Goal: Complete Application Form: Complete application form

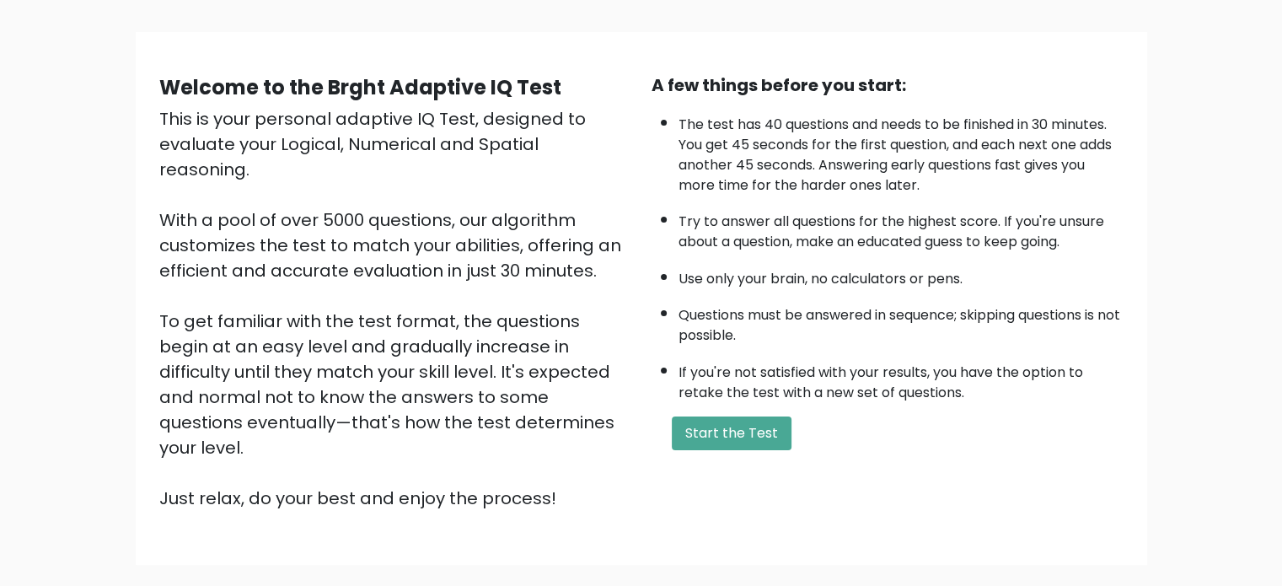
scroll to position [101, 0]
click at [709, 416] on button "Start the Test" at bounding box center [732, 433] width 120 height 34
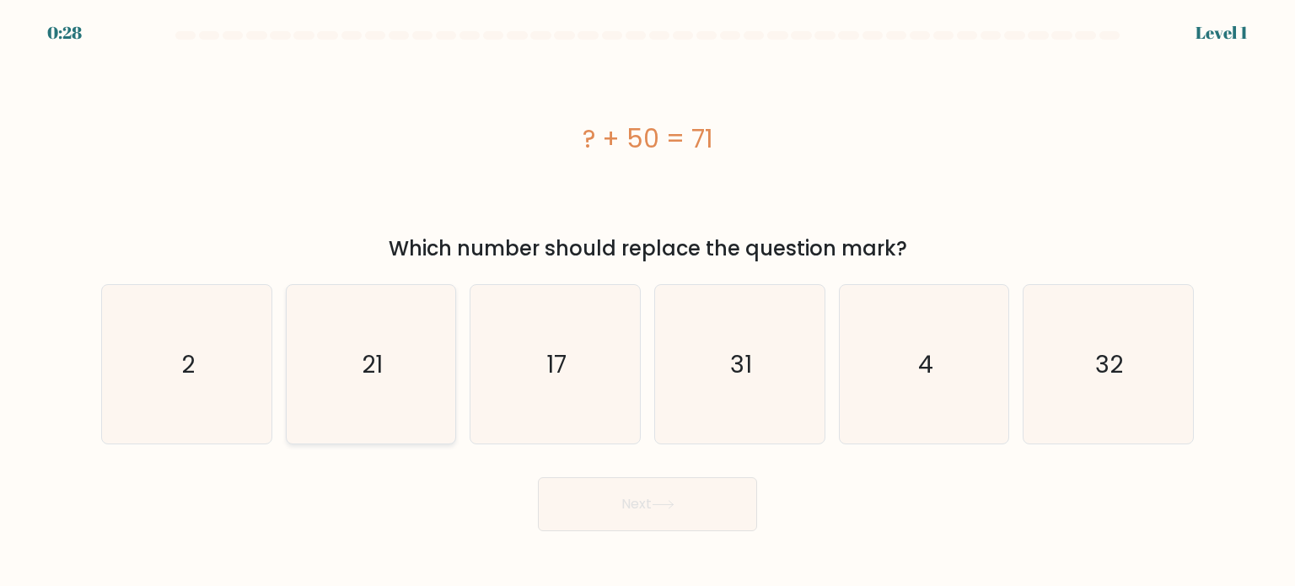
click at [400, 324] on icon "21" at bounding box center [371, 364] width 158 height 158
click at [647, 302] on input "b. 21" at bounding box center [647, 297] width 1 height 8
radio input "true"
click at [705, 526] on button "Next" at bounding box center [647, 504] width 219 height 54
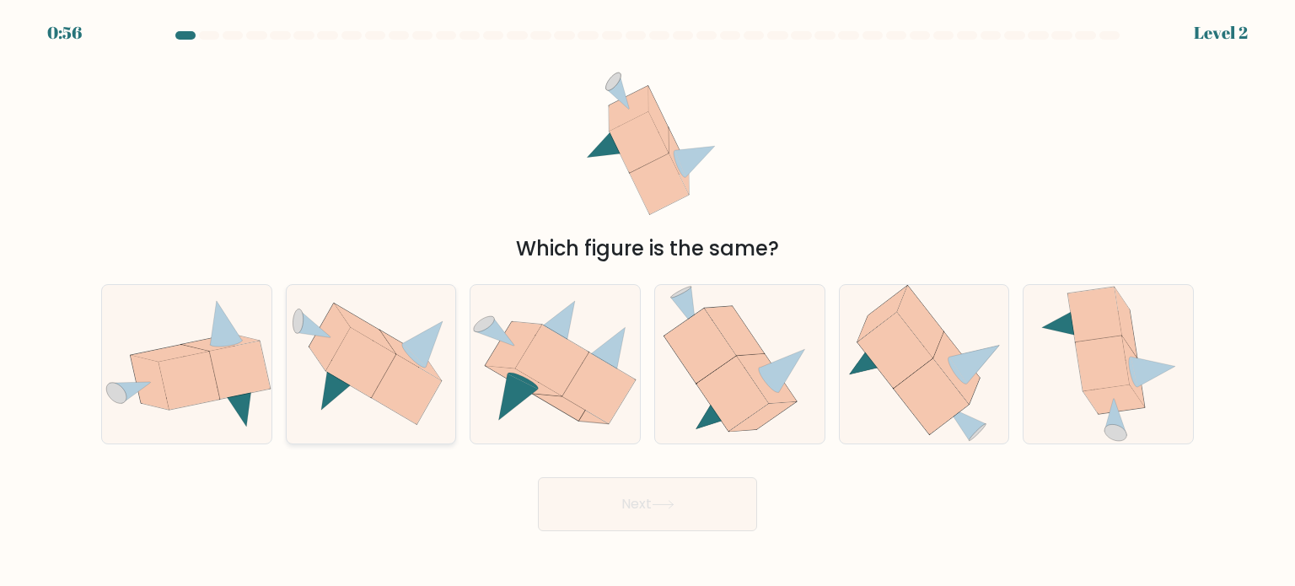
click at [406, 371] on icon at bounding box center [407, 389] width 70 height 70
click at [647, 302] on input "b." at bounding box center [647, 297] width 1 height 8
radio input "true"
click at [658, 516] on button "Next" at bounding box center [647, 504] width 219 height 54
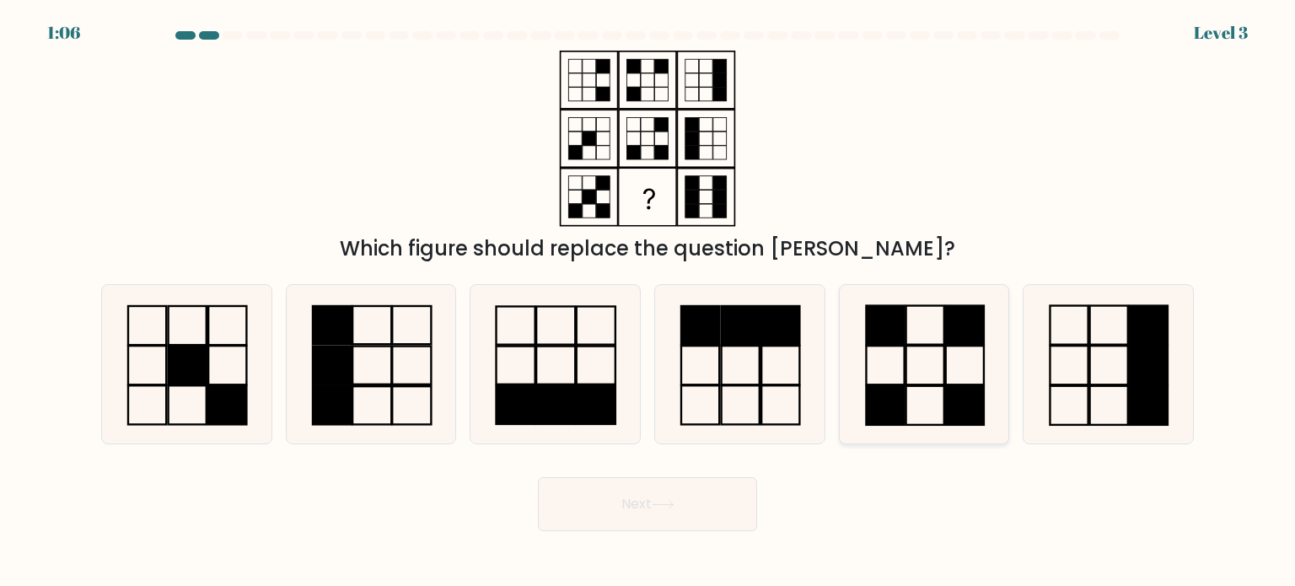
click at [932, 350] on icon at bounding box center [924, 364] width 158 height 158
click at [648, 302] on input "e." at bounding box center [647, 297] width 1 height 8
radio input "true"
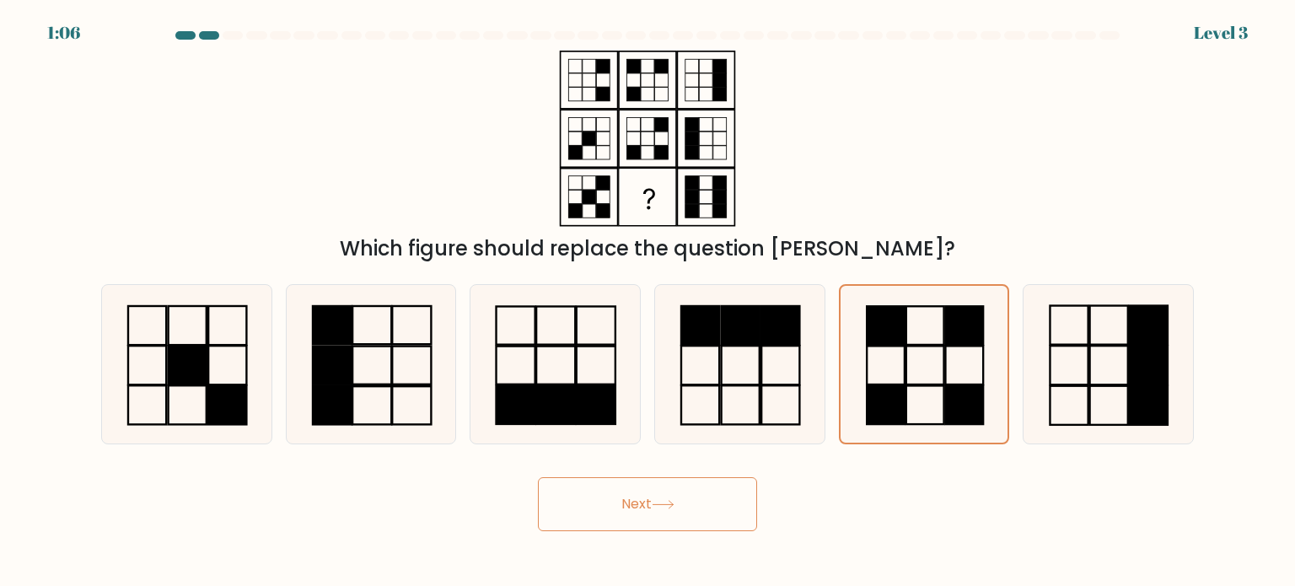
click at [691, 505] on button "Next" at bounding box center [647, 504] width 219 height 54
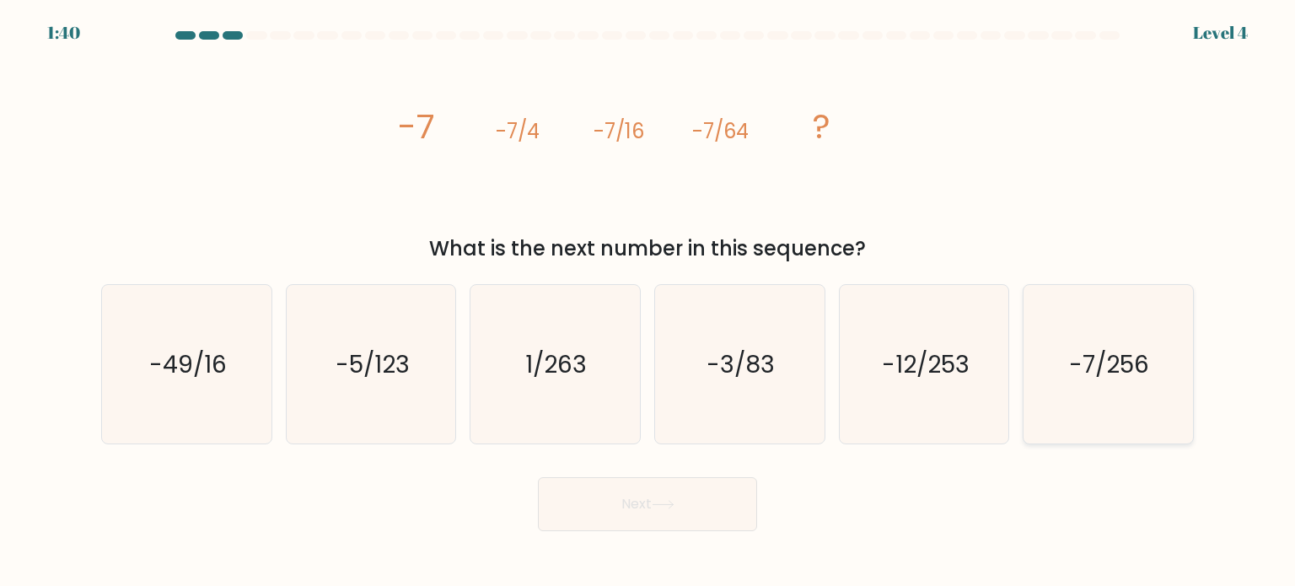
click at [1089, 385] on icon "-7/256" at bounding box center [1107, 364] width 158 height 158
click at [648, 302] on input "f. -7/256" at bounding box center [647, 297] width 1 height 8
radio input "true"
click at [698, 483] on button "Next" at bounding box center [647, 504] width 219 height 54
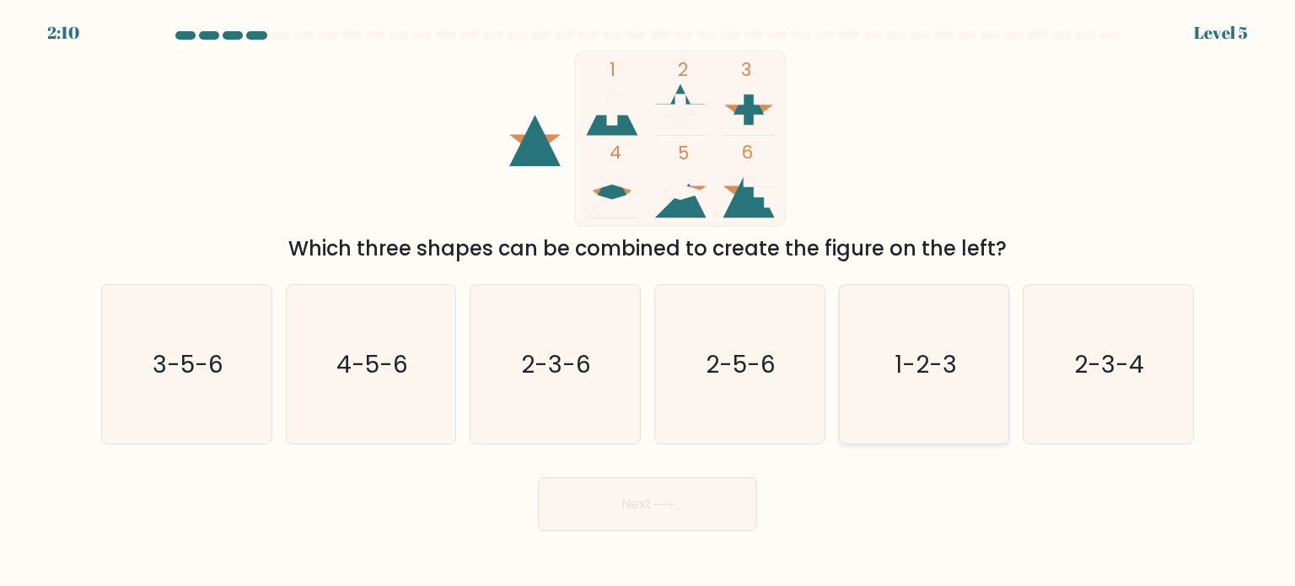
click at [921, 400] on icon "1-2-3" at bounding box center [924, 364] width 158 height 158
click at [648, 302] on input "e. 1-2-3" at bounding box center [647, 297] width 1 height 8
radio input "true"
click at [669, 486] on button "Next" at bounding box center [647, 504] width 219 height 54
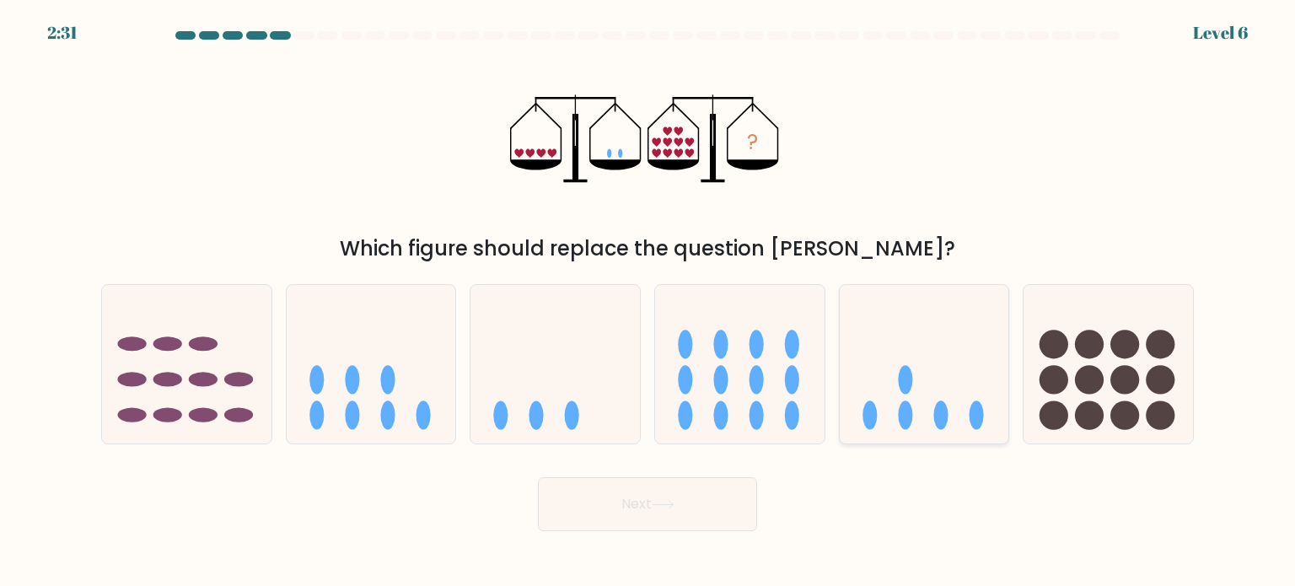
click at [899, 380] on ellipse at bounding box center [905, 379] width 14 height 29
click at [648, 302] on input "e." at bounding box center [647, 297] width 1 height 8
radio input "true"
click at [698, 503] on button "Next" at bounding box center [647, 504] width 219 height 54
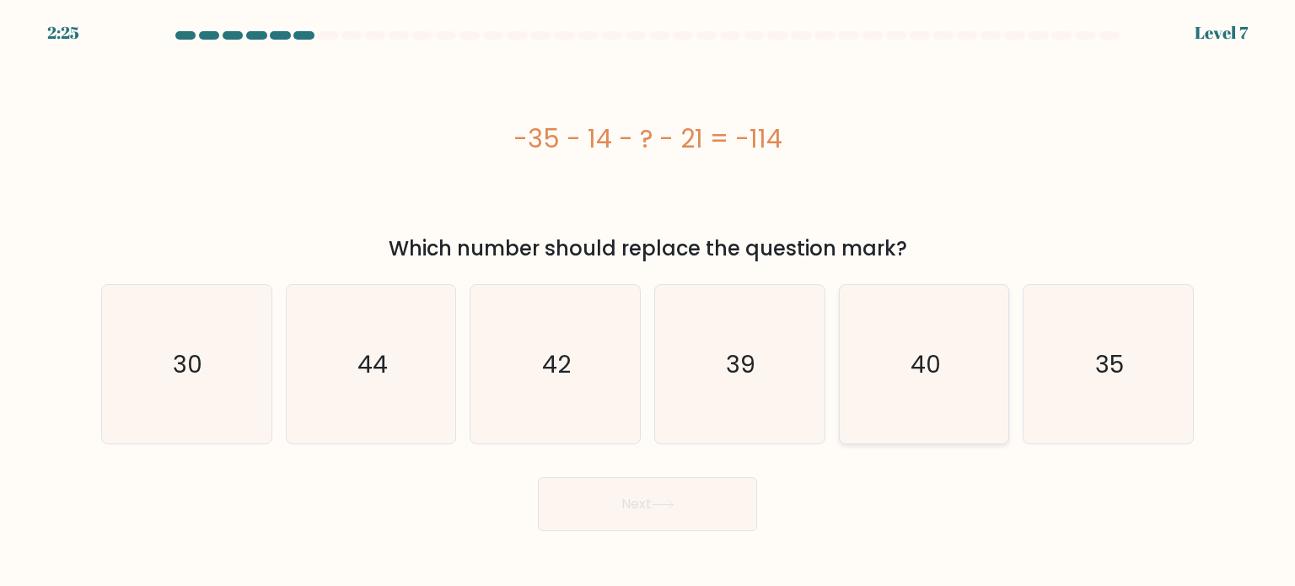
click at [930, 378] on text "40" at bounding box center [925, 363] width 30 height 34
click at [648, 302] on input "e. 40" at bounding box center [647, 297] width 1 height 8
radio input "true"
click at [710, 516] on button "Next" at bounding box center [647, 504] width 219 height 54
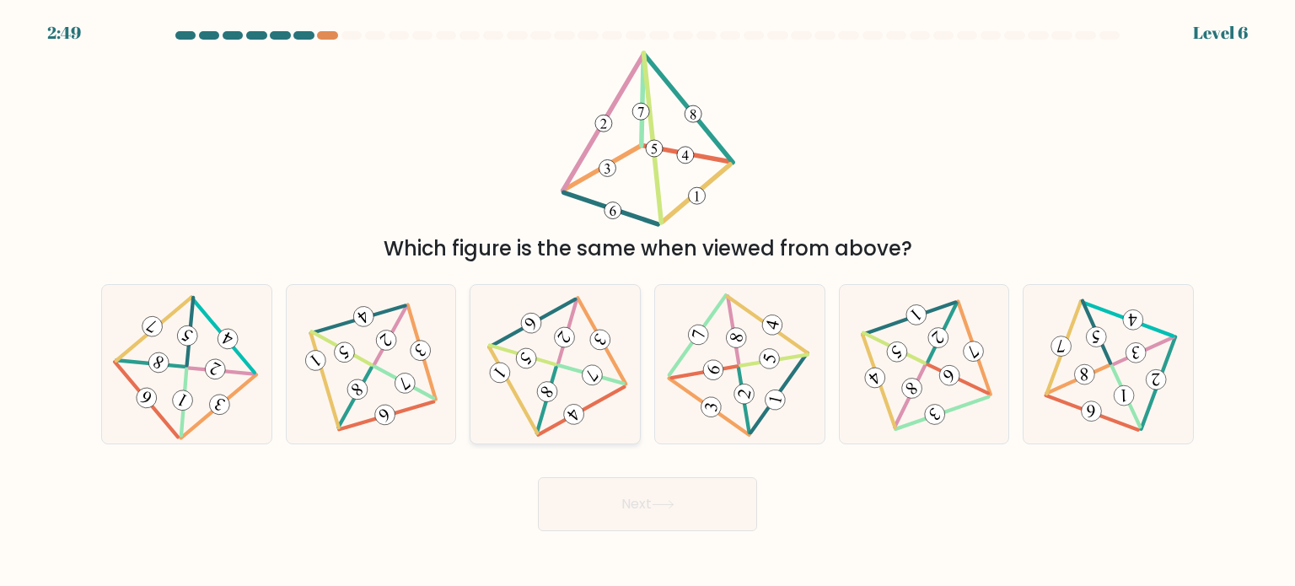
click at [571, 370] on 498 at bounding box center [591, 375] width 64 height 18
click at [647, 302] on input "c." at bounding box center [647, 297] width 1 height 8
radio input "true"
click at [673, 505] on icon at bounding box center [662, 505] width 20 height 8
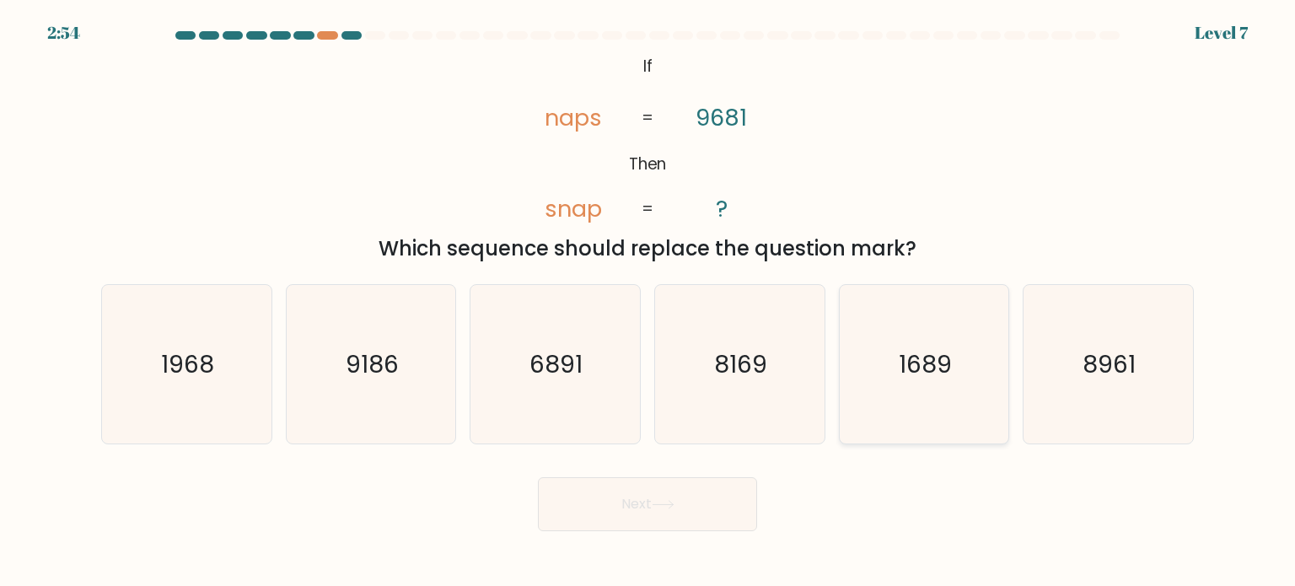
click at [931, 378] on text "1689" at bounding box center [925, 363] width 53 height 34
click at [648, 302] on input "e. 1689" at bounding box center [647, 297] width 1 height 8
radio input "true"
click at [684, 486] on button "Next" at bounding box center [647, 504] width 219 height 54
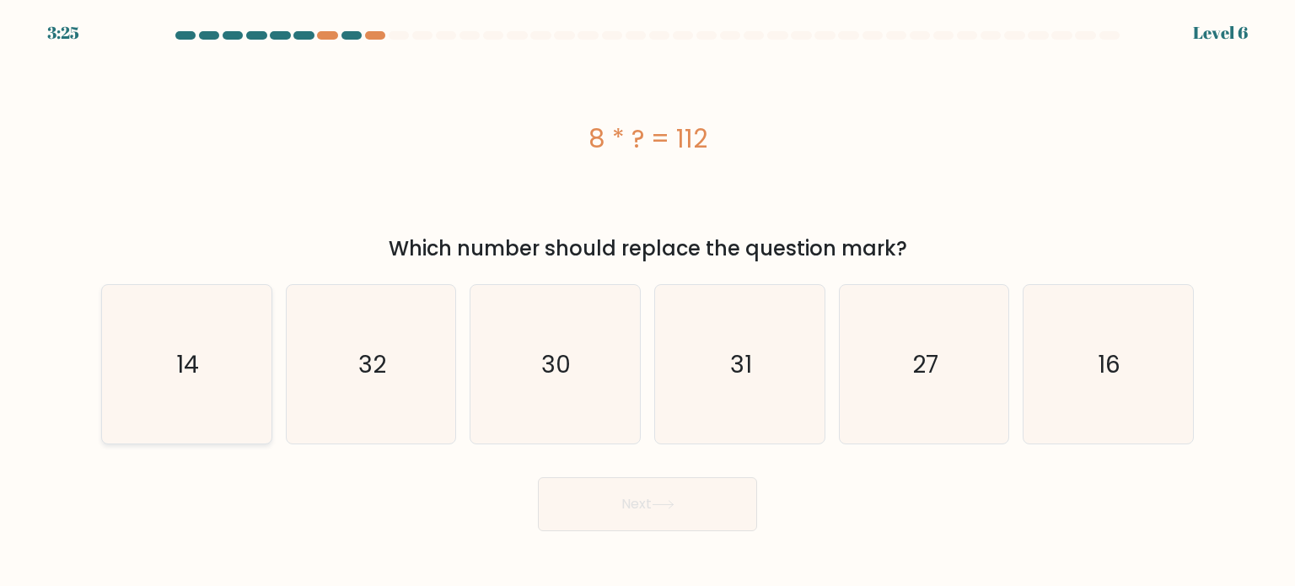
click at [191, 387] on icon "14" at bounding box center [186, 364] width 158 height 158
click at [647, 302] on input "a. 14" at bounding box center [647, 297] width 1 height 8
radio input "true"
click at [604, 512] on button "Next" at bounding box center [647, 504] width 219 height 54
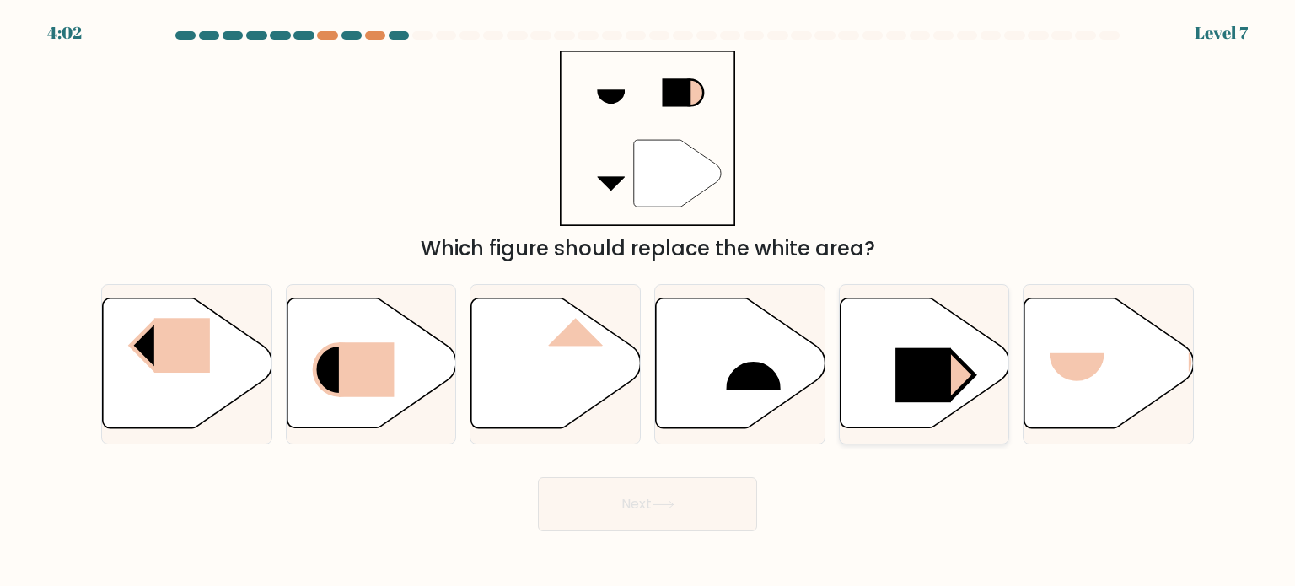
click at [896, 391] on rect at bounding box center [923, 375] width 56 height 55
click at [648, 302] on input "e." at bounding box center [647, 297] width 1 height 8
radio input "true"
click at [644, 507] on button "Next" at bounding box center [647, 504] width 219 height 54
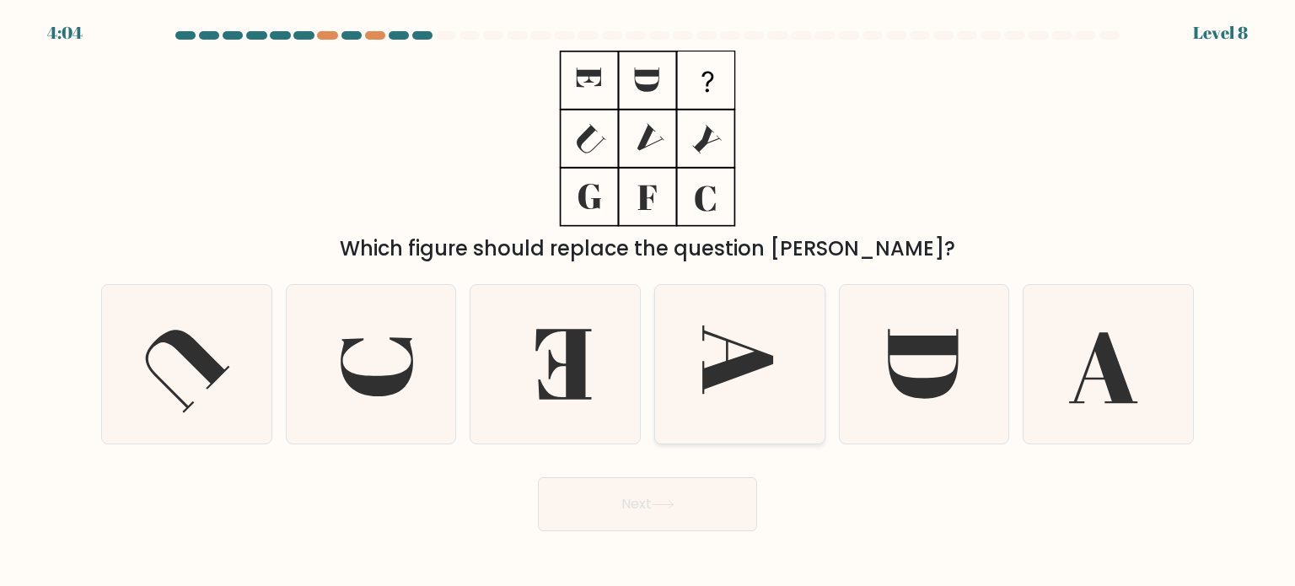
click at [767, 363] on icon at bounding box center [737, 359] width 71 height 68
click at [648, 302] on input "d." at bounding box center [647, 297] width 1 height 8
radio input "true"
click at [651, 508] on button "Next" at bounding box center [647, 504] width 219 height 54
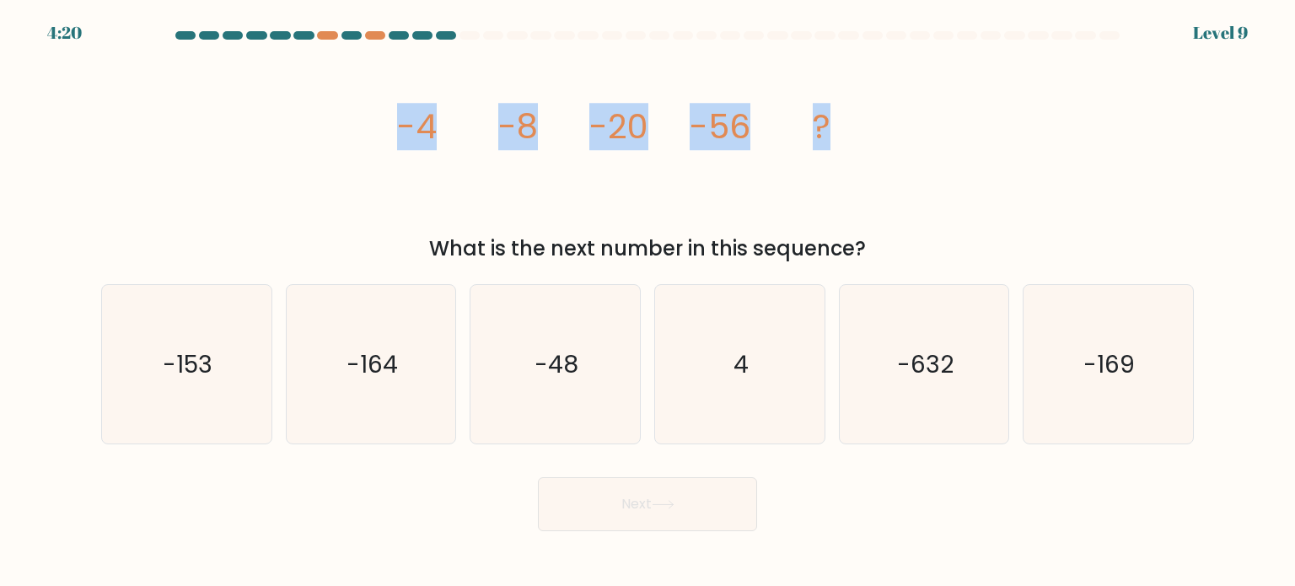
drag, startPoint x: 401, startPoint y: 121, endPoint x: 862, endPoint y: 139, distance: 460.6
click at [862, 139] on icon "image/svg+xml -4 -8 -20 -56 ?" at bounding box center [648, 139] width 506 height 176
copy g "-4 -8 -20 -56 ?"
click at [705, 192] on icon "image/svg+xml -4 -8 -20 -56 ?" at bounding box center [648, 139] width 506 height 176
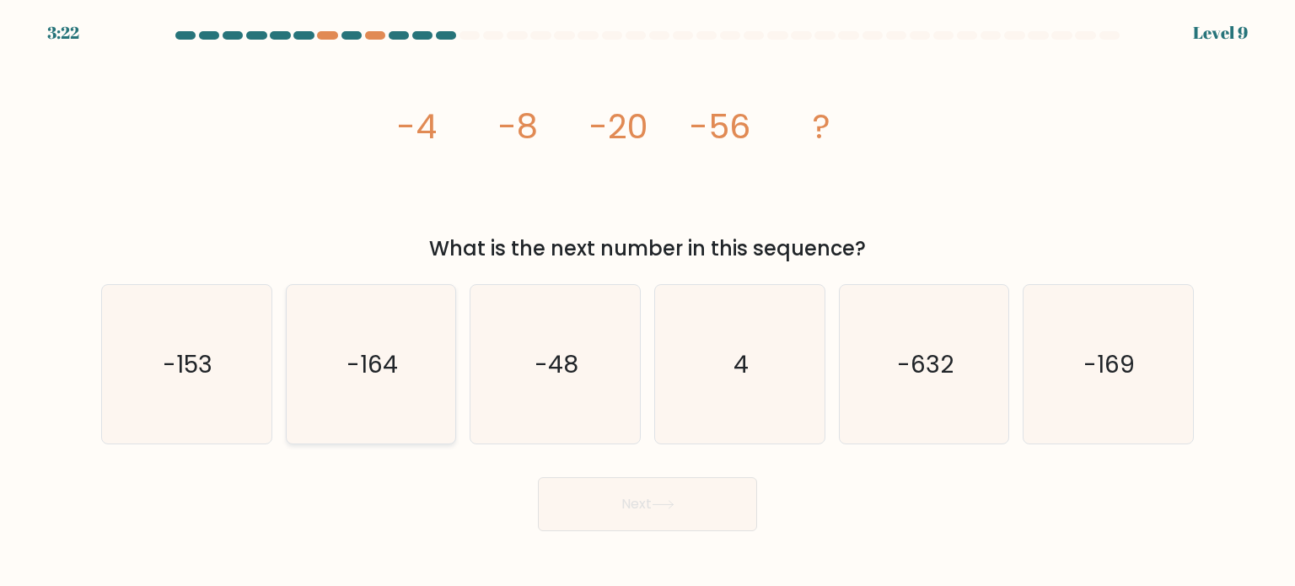
click at [404, 394] on icon "-164" at bounding box center [371, 364] width 158 height 158
click at [647, 302] on input "b. -164" at bounding box center [647, 297] width 1 height 8
radio input "true"
click at [681, 522] on button "Next" at bounding box center [647, 504] width 219 height 54
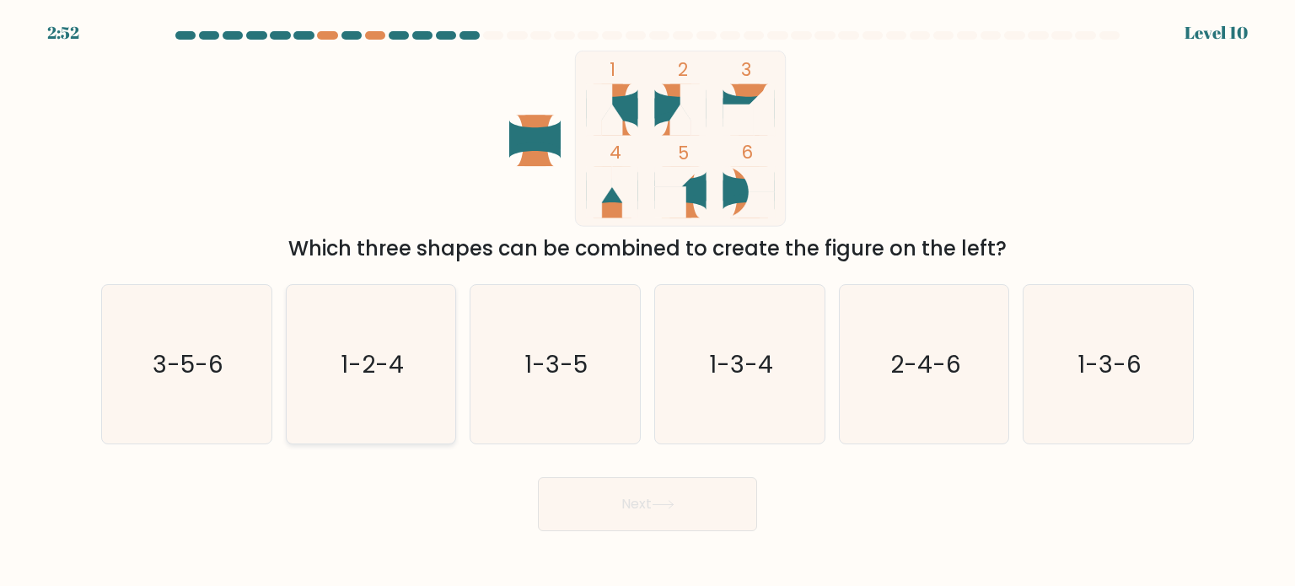
click at [427, 389] on icon "1-2-4" at bounding box center [371, 364] width 158 height 158
click at [647, 302] on input "b. 1-2-4" at bounding box center [647, 297] width 1 height 8
radio input "true"
click at [684, 500] on button "Next" at bounding box center [647, 504] width 219 height 54
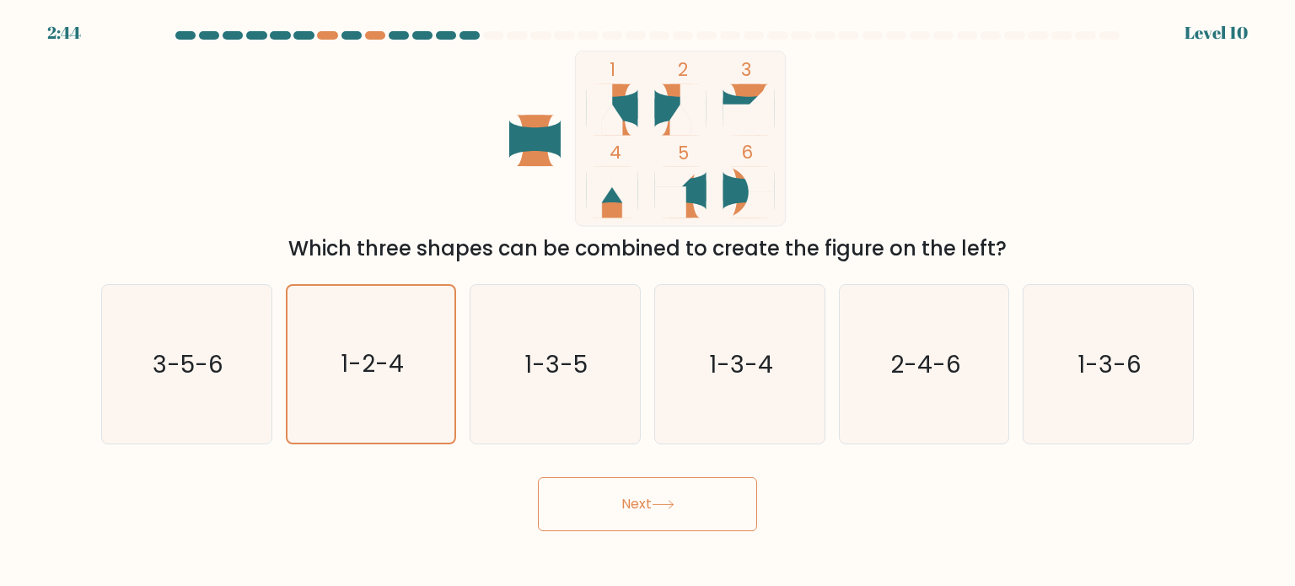
click at [653, 486] on button "Next" at bounding box center [647, 504] width 219 height 54
click at [738, 501] on button "Next" at bounding box center [647, 504] width 219 height 54
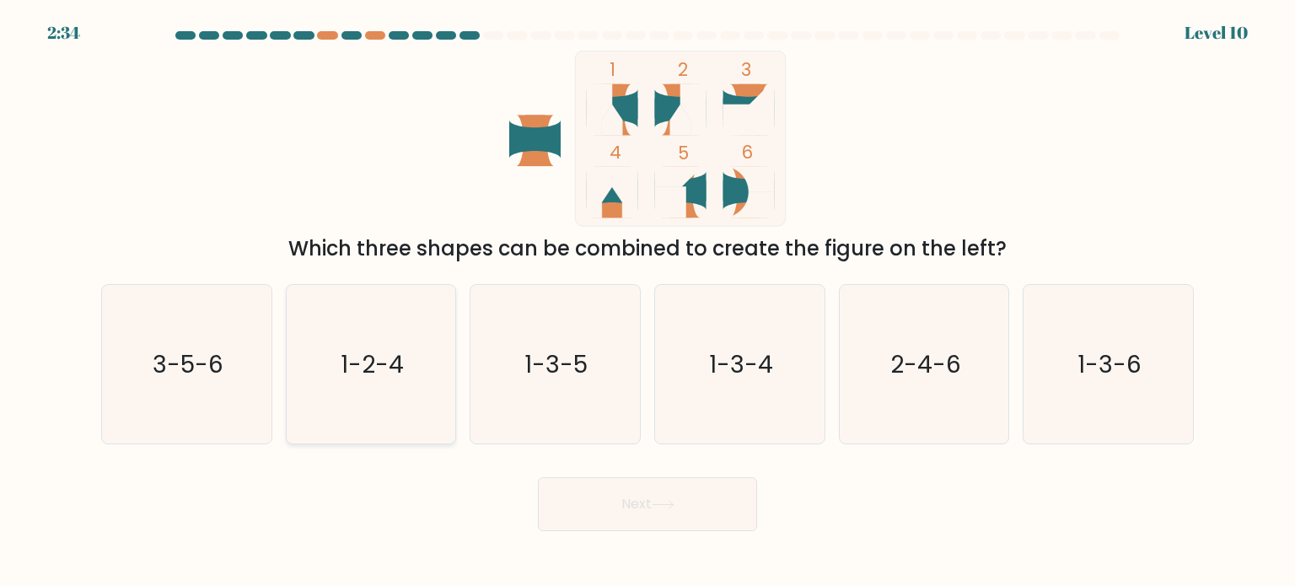
click at [388, 397] on icon "1-2-4" at bounding box center [371, 364] width 158 height 158
click at [647, 302] on input "b. 1-2-4" at bounding box center [647, 297] width 1 height 8
radio input "true"
click at [607, 496] on button "Next" at bounding box center [647, 504] width 219 height 54
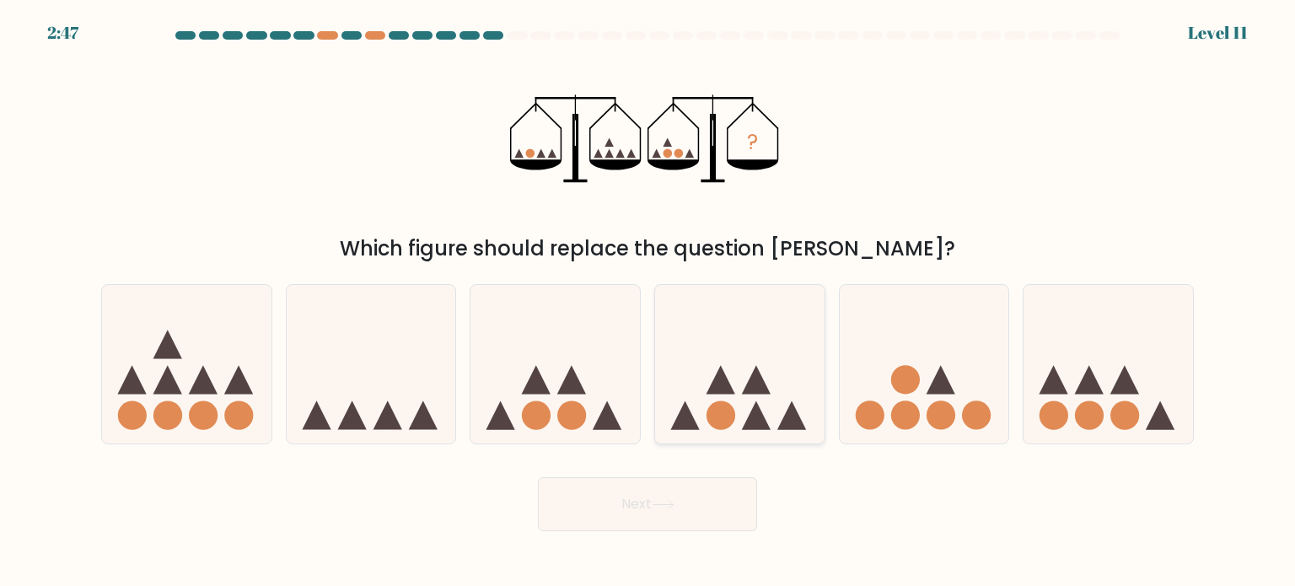
click at [738, 351] on icon at bounding box center [739, 364] width 169 height 140
click at [648, 302] on input "d." at bounding box center [647, 297] width 1 height 8
radio input "true"
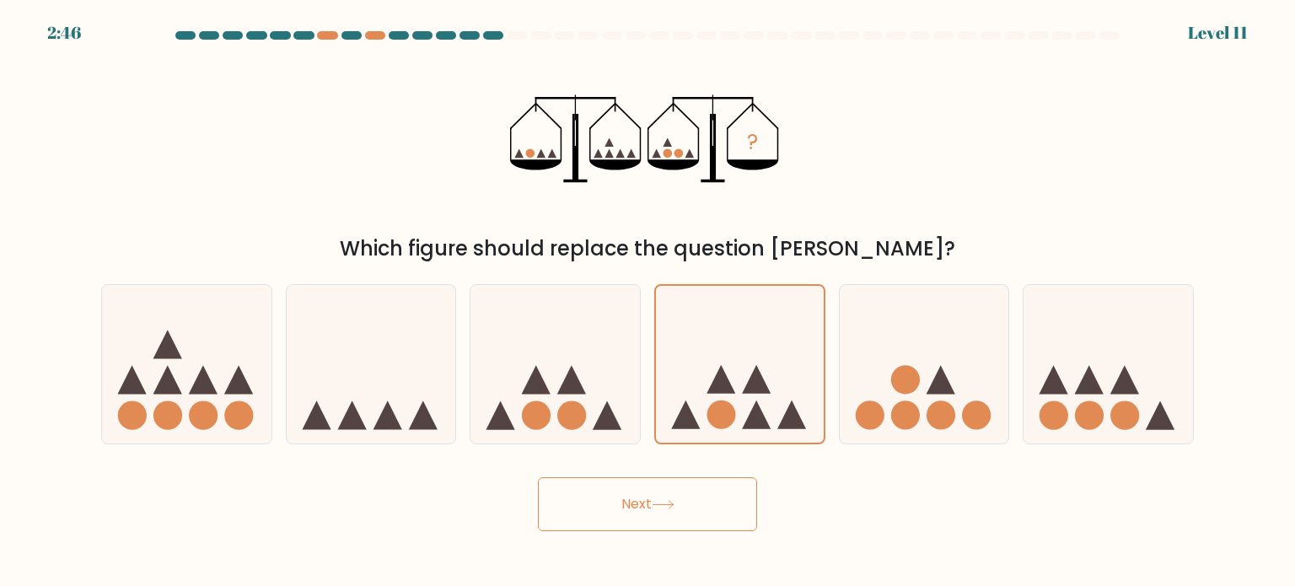
click at [657, 528] on button "Next" at bounding box center [647, 504] width 219 height 54
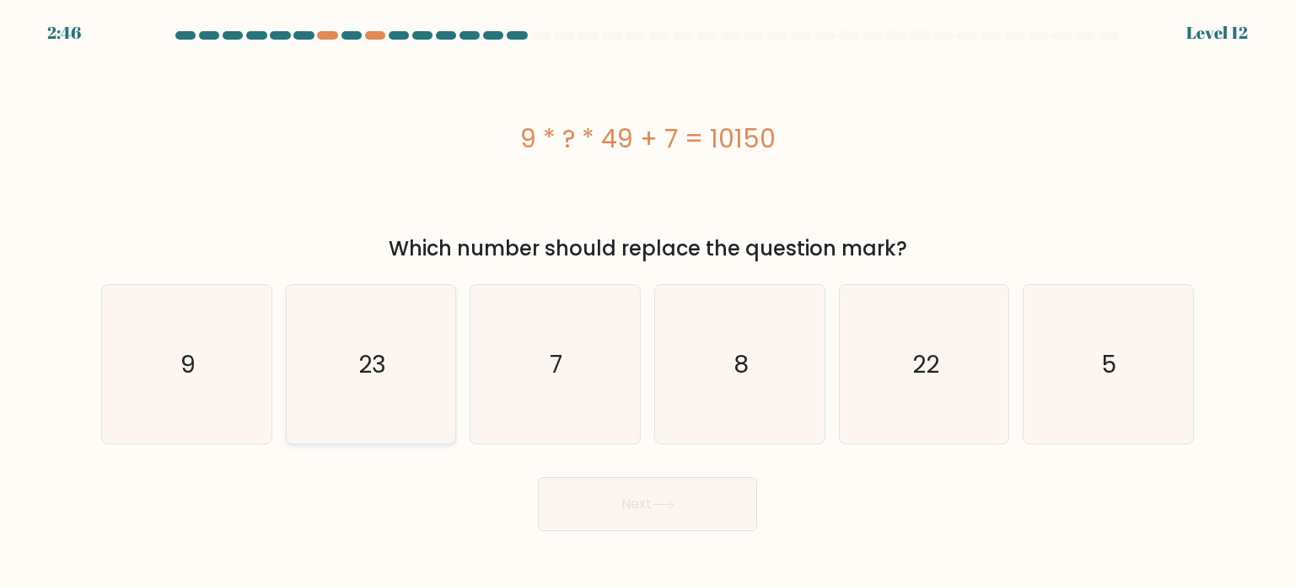
click at [421, 374] on icon "23" at bounding box center [371, 364] width 158 height 158
click at [647, 302] on input "b. 23" at bounding box center [647, 297] width 1 height 8
radio input "true"
click at [620, 506] on button "Next" at bounding box center [647, 504] width 219 height 54
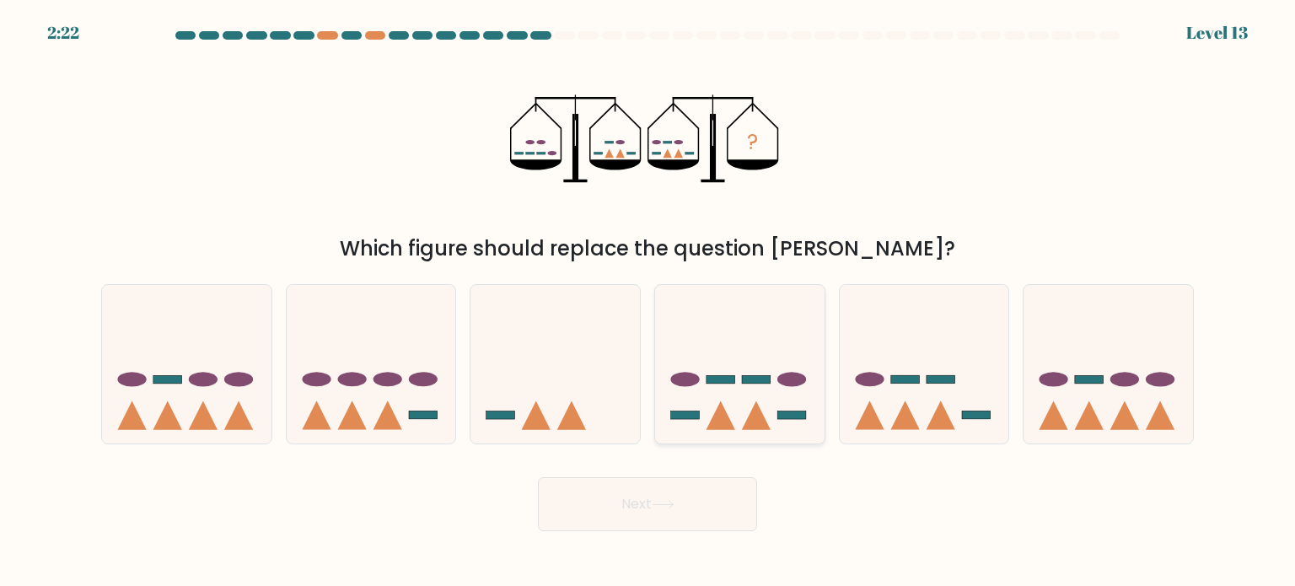
click at [754, 333] on icon at bounding box center [739, 364] width 169 height 140
click at [648, 302] on input "d." at bounding box center [647, 297] width 1 height 8
radio input "true"
click at [706, 496] on button "Next" at bounding box center [647, 504] width 219 height 54
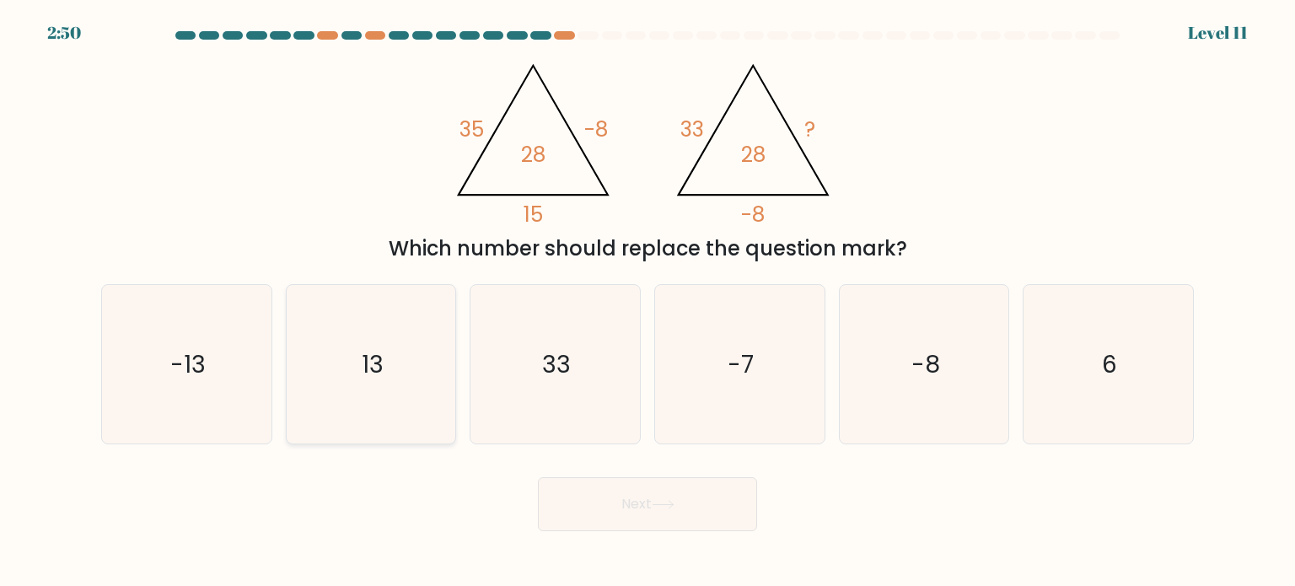
click at [426, 339] on icon "13" at bounding box center [371, 364] width 158 height 158
click at [647, 302] on input "b. 13" at bounding box center [647, 297] width 1 height 8
radio input "true"
click at [647, 501] on button "Next" at bounding box center [647, 504] width 219 height 54
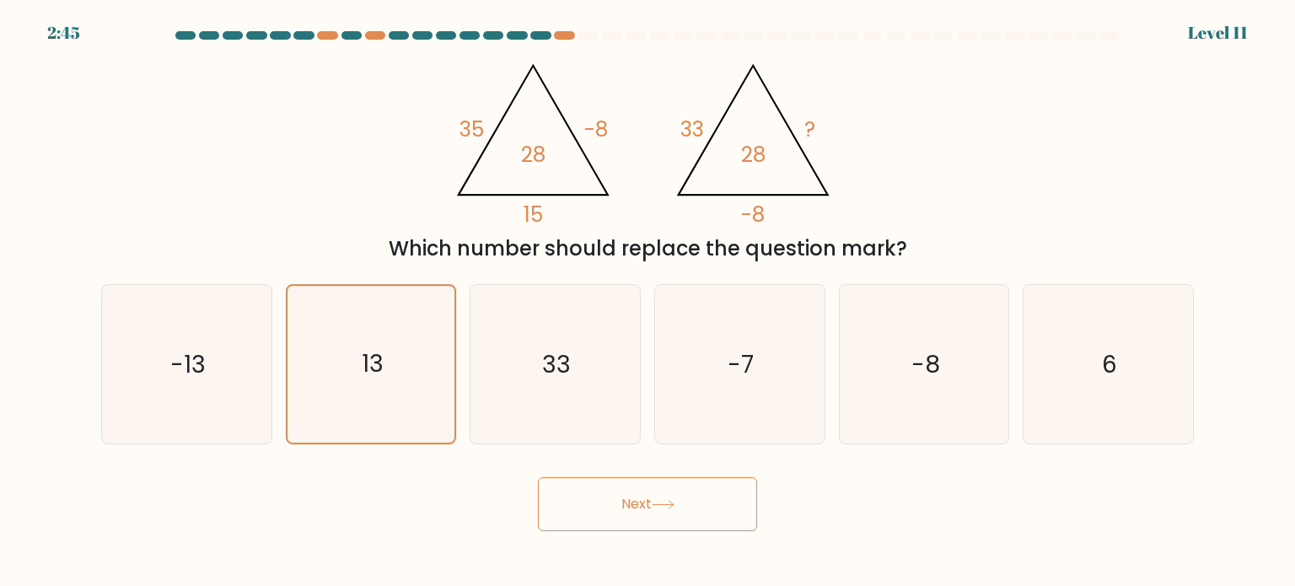
click at [647, 501] on button "Next" at bounding box center [647, 504] width 219 height 54
click at [572, 334] on icon "33" at bounding box center [554, 364] width 158 height 158
click at [647, 302] on input "c. 33" at bounding box center [647, 297] width 1 height 8
radio input "true"
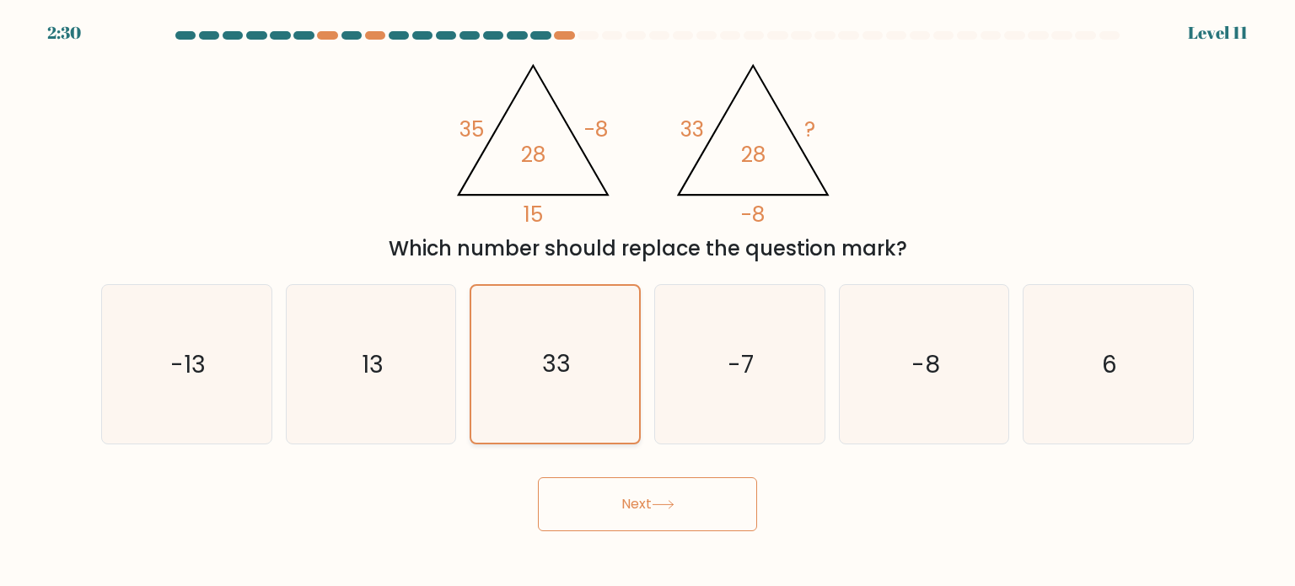
click at [572, 334] on icon "33" at bounding box center [554, 364] width 157 height 157
click at [647, 302] on input "c. 33" at bounding box center [647, 297] width 1 height 8
click at [641, 523] on button "Next" at bounding box center [647, 504] width 219 height 54
click at [670, 495] on button "Next" at bounding box center [647, 504] width 219 height 54
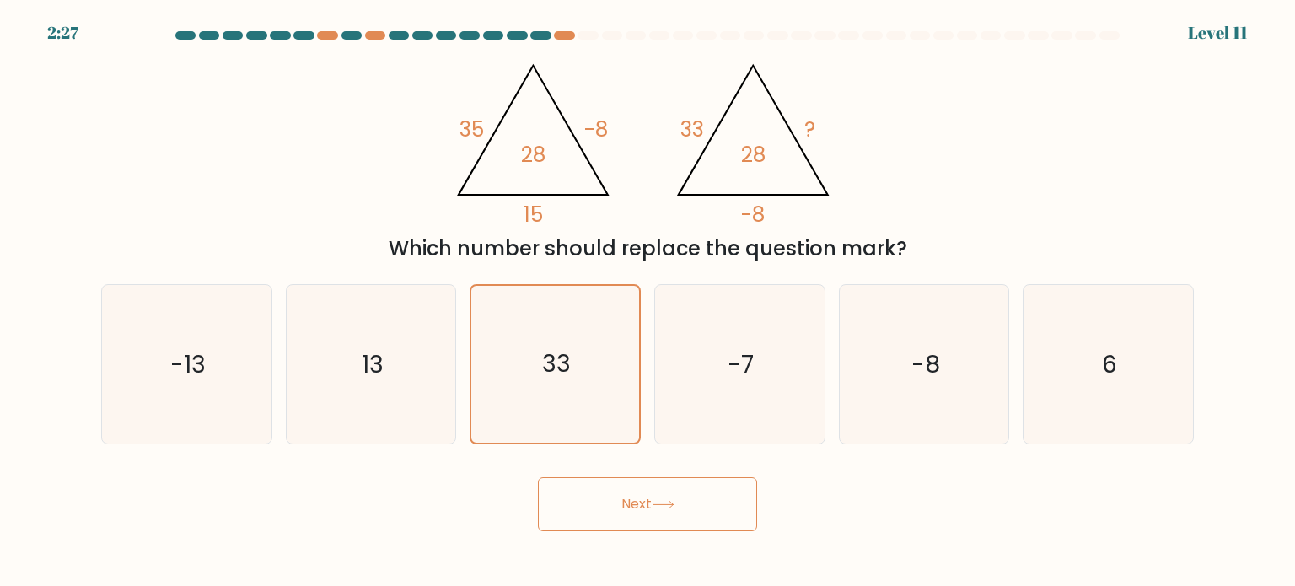
click at [670, 495] on button "Next" at bounding box center [647, 504] width 219 height 54
click at [551, 394] on icon "33" at bounding box center [554, 364] width 158 height 158
click at [647, 302] on input "c. 33" at bounding box center [647, 297] width 1 height 8
radio input "true"
click at [658, 496] on button "Next" at bounding box center [647, 504] width 219 height 54
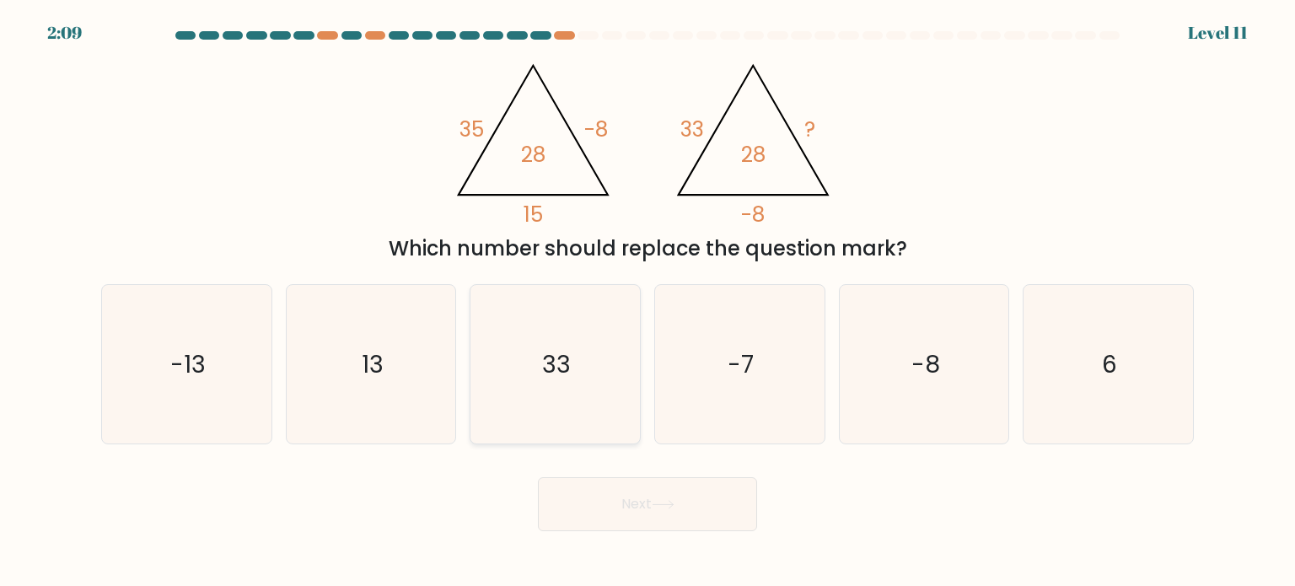
click at [596, 327] on icon "33" at bounding box center [554, 364] width 158 height 158
click at [647, 302] on input "c. 33" at bounding box center [647, 297] width 1 height 8
radio input "true"
click at [614, 507] on button "Next" at bounding box center [647, 504] width 219 height 54
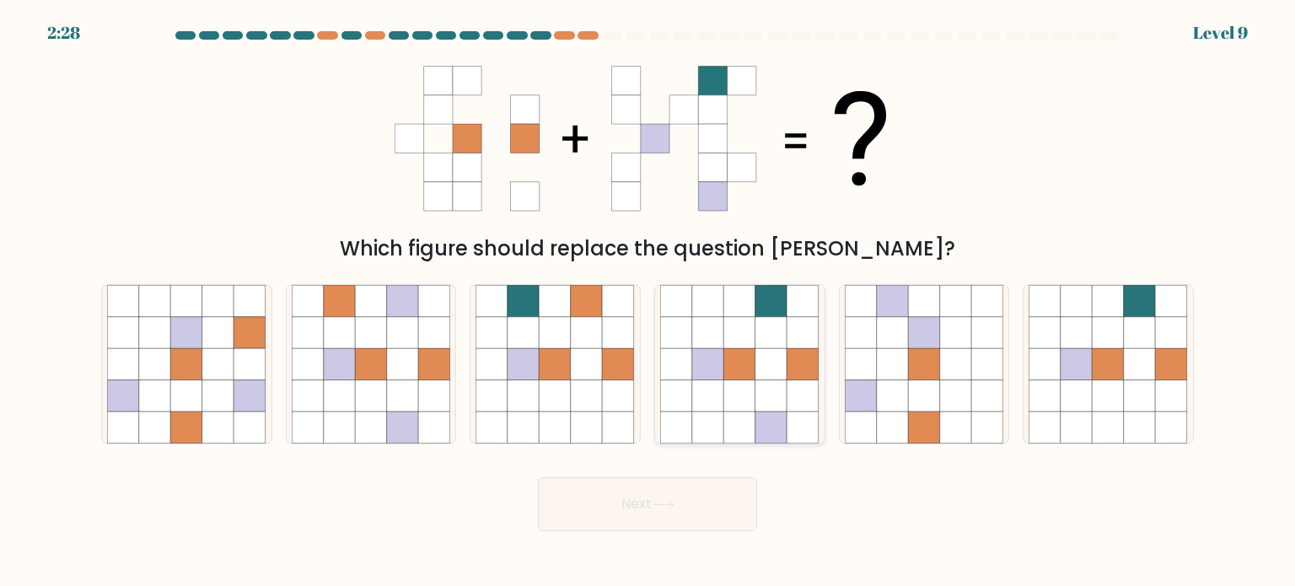
click at [733, 384] on icon at bounding box center [740, 395] width 32 height 32
click at [648, 302] on input "d." at bounding box center [647, 297] width 1 height 8
radio input "true"
click at [659, 515] on button "Next" at bounding box center [647, 504] width 219 height 54
click at [732, 346] on icon at bounding box center [739, 332] width 31 height 31
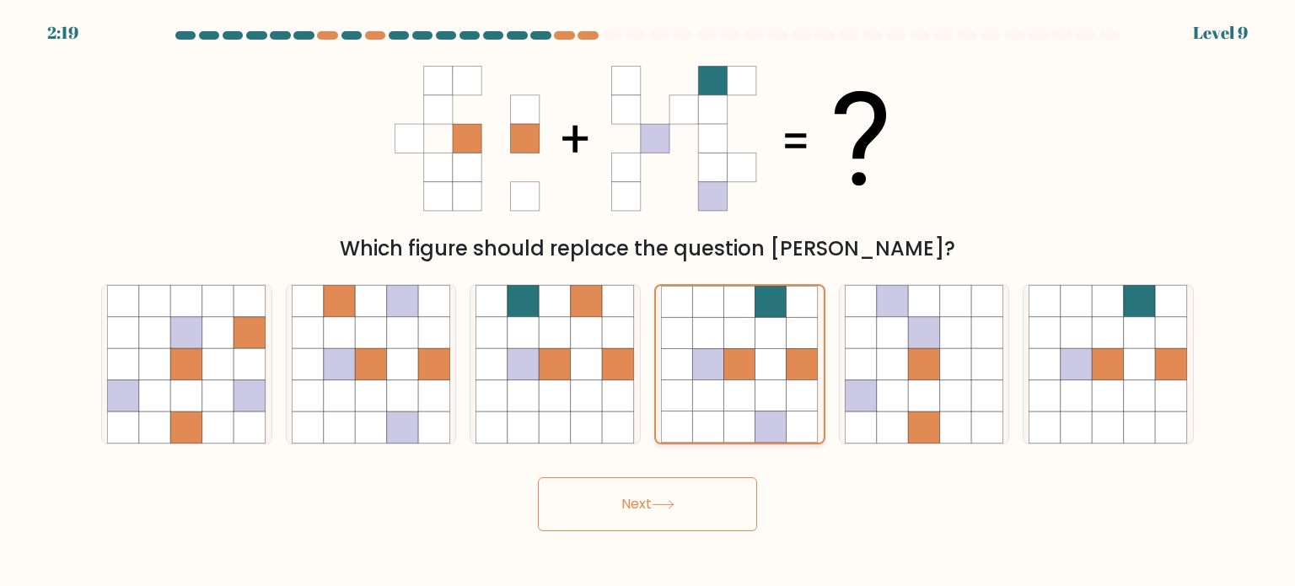
click at [648, 302] on input "d." at bounding box center [647, 297] width 1 height 8
click at [600, 329] on icon at bounding box center [587, 332] width 32 height 32
click at [647, 302] on input "c." at bounding box center [647, 297] width 1 height 8
radio input "true"
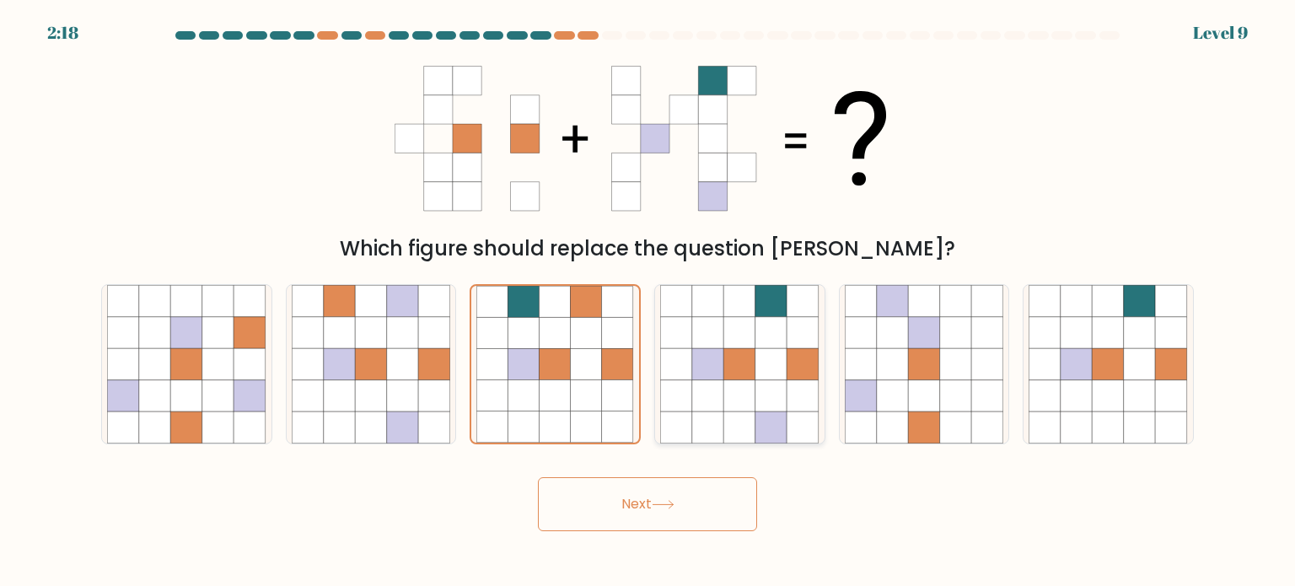
click at [742, 316] on icon at bounding box center [740, 332] width 32 height 32
click at [648, 302] on input "d." at bounding box center [647, 297] width 1 height 8
radio input "true"
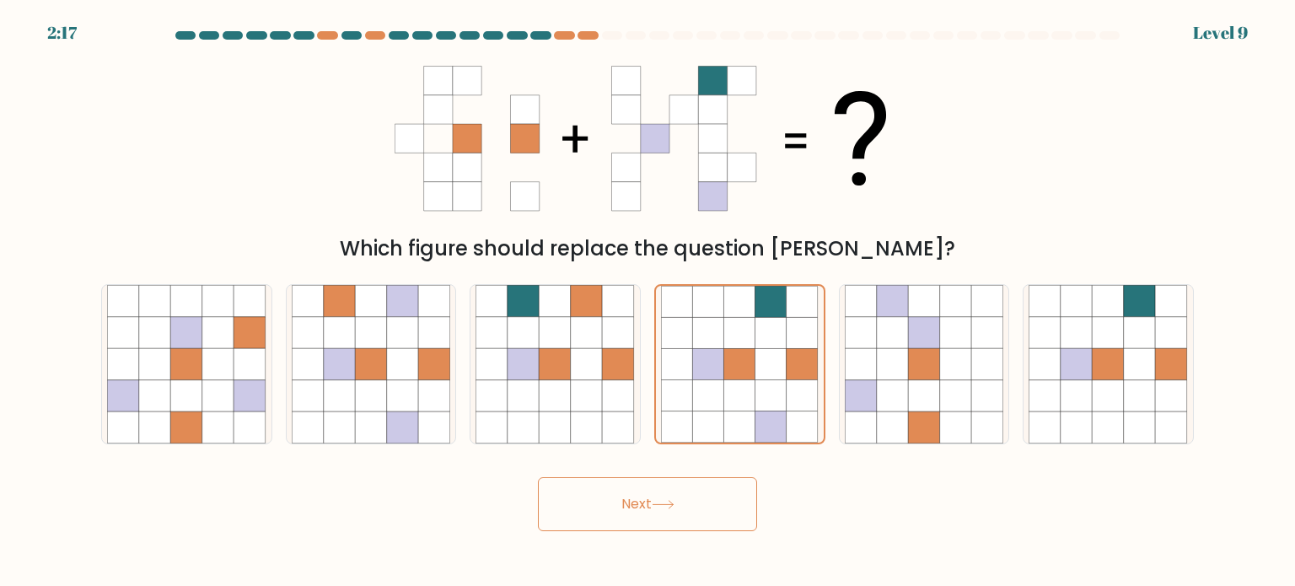
click at [538, 477] on button "Next" at bounding box center [647, 504] width 219 height 54
click at [633, 504] on button "Next" at bounding box center [647, 504] width 219 height 54
click at [761, 346] on icon at bounding box center [771, 332] width 32 height 32
click at [648, 302] on input "d." at bounding box center [647, 297] width 1 height 8
radio input "true"
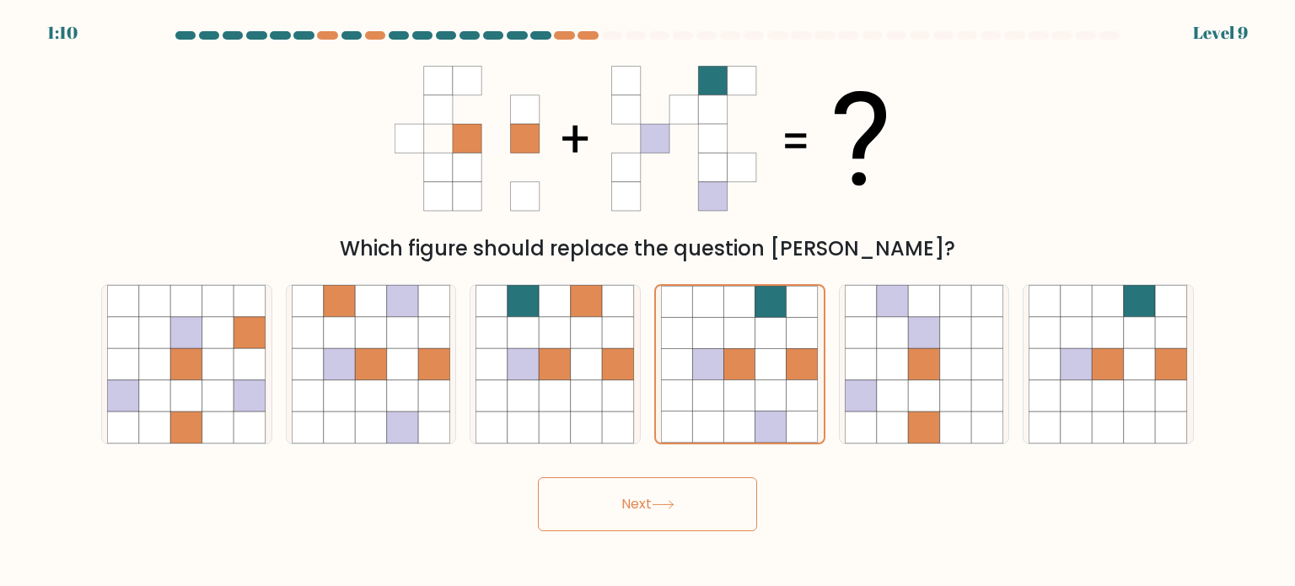
click at [678, 495] on button "Next" at bounding box center [647, 504] width 219 height 54
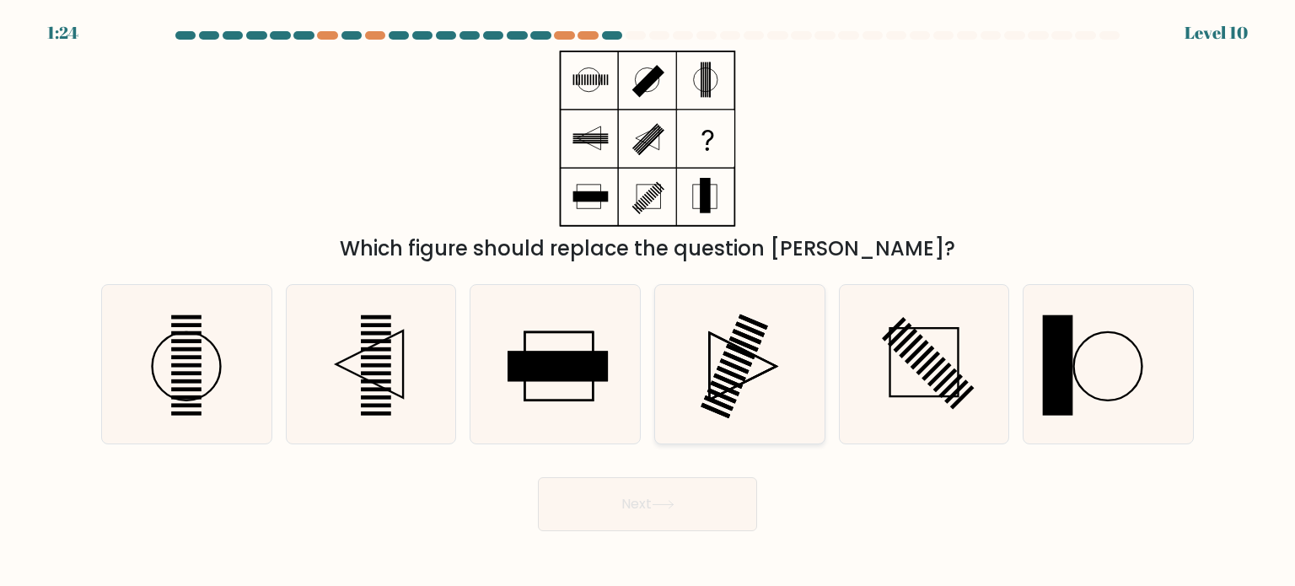
click at [781, 364] on icon at bounding box center [739, 364] width 158 height 158
click at [648, 302] on input "d." at bounding box center [647, 297] width 1 height 8
radio input "true"
click at [681, 499] on button "Next" at bounding box center [647, 504] width 219 height 54
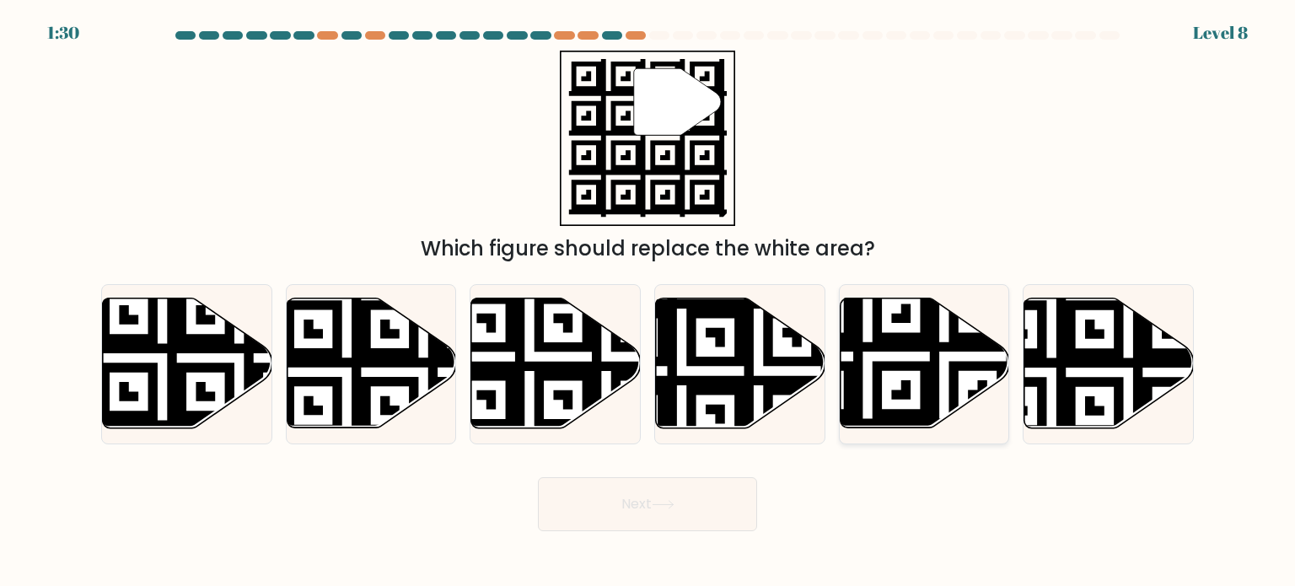
click at [917, 363] on icon at bounding box center [867, 433] width 307 height 307
click at [648, 302] on input "e." at bounding box center [647, 297] width 1 height 8
radio input "true"
click at [678, 515] on button "Next" at bounding box center [647, 504] width 219 height 54
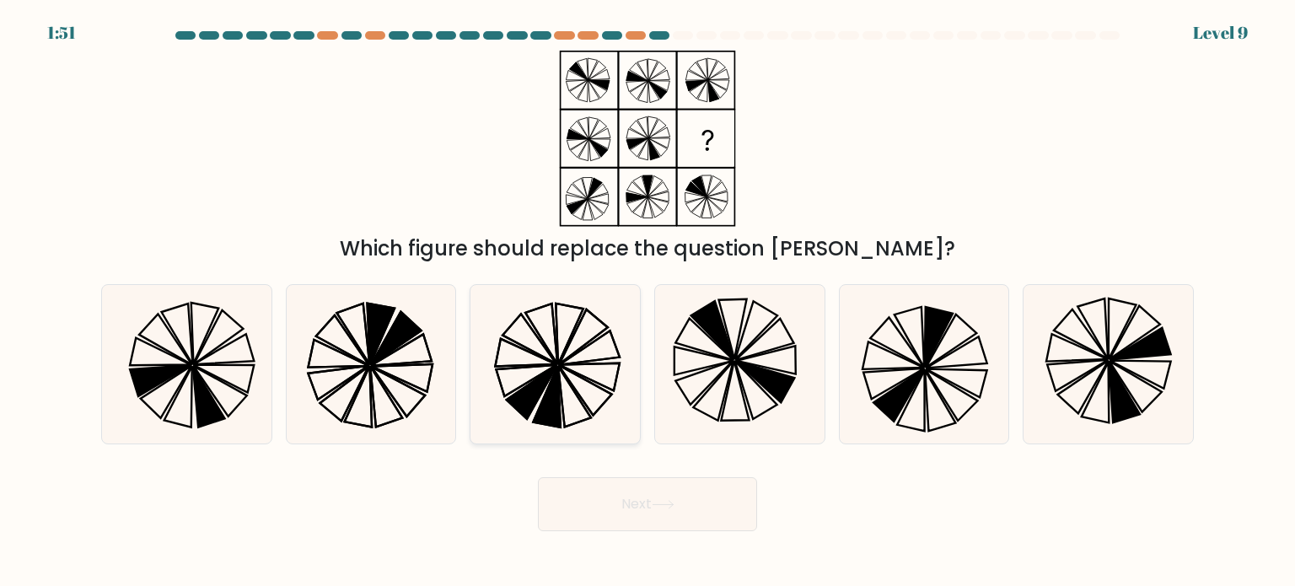
click at [581, 357] on icon at bounding box center [554, 364] width 158 height 158
click at [647, 302] on input "c." at bounding box center [647, 297] width 1 height 8
radio input "true"
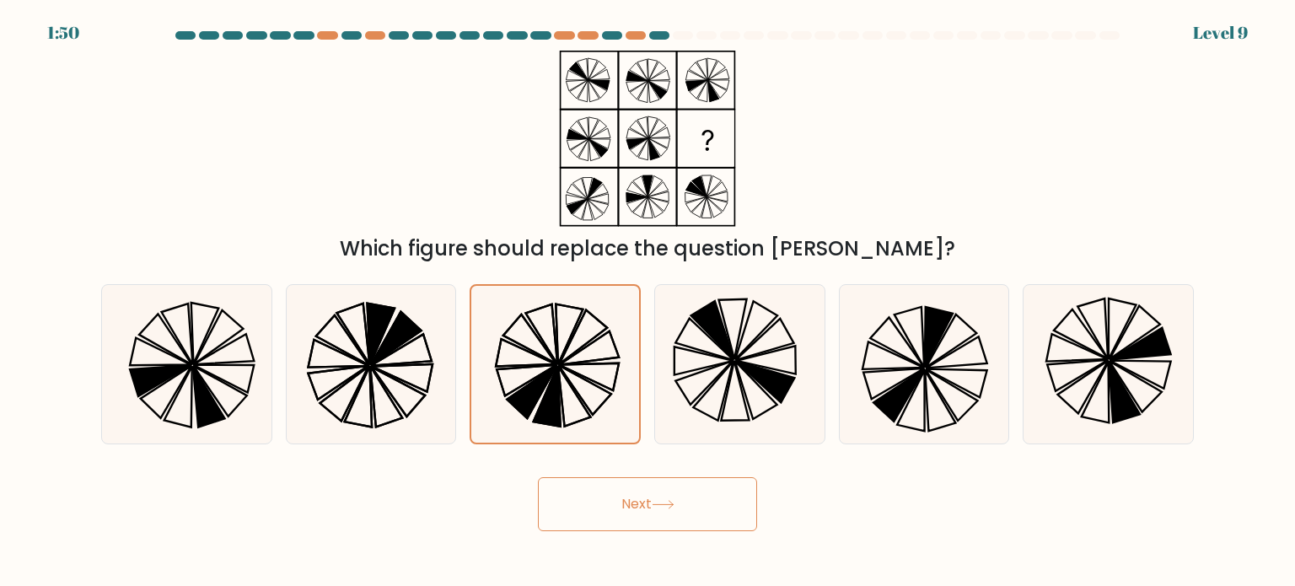
click at [691, 500] on button "Next" at bounding box center [647, 504] width 219 height 54
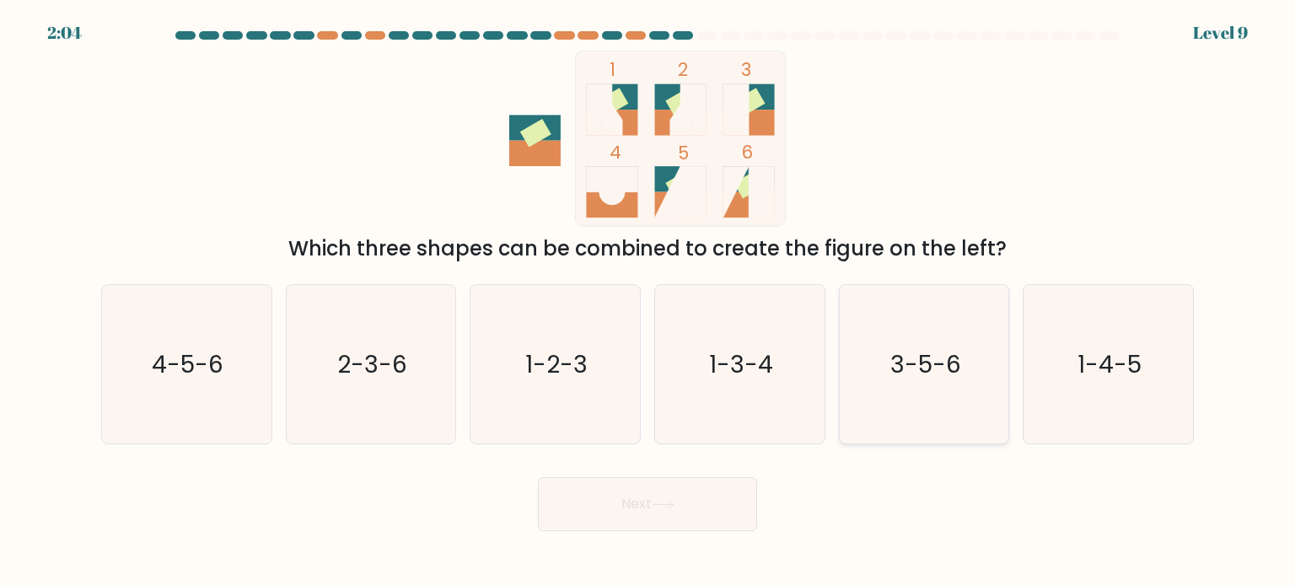
click at [945, 363] on text "3-5-6" at bounding box center [925, 363] width 71 height 34
click at [648, 302] on input "e. 3-5-6" at bounding box center [647, 297] width 1 height 8
radio input "true"
click at [674, 502] on icon at bounding box center [663, 504] width 23 height 9
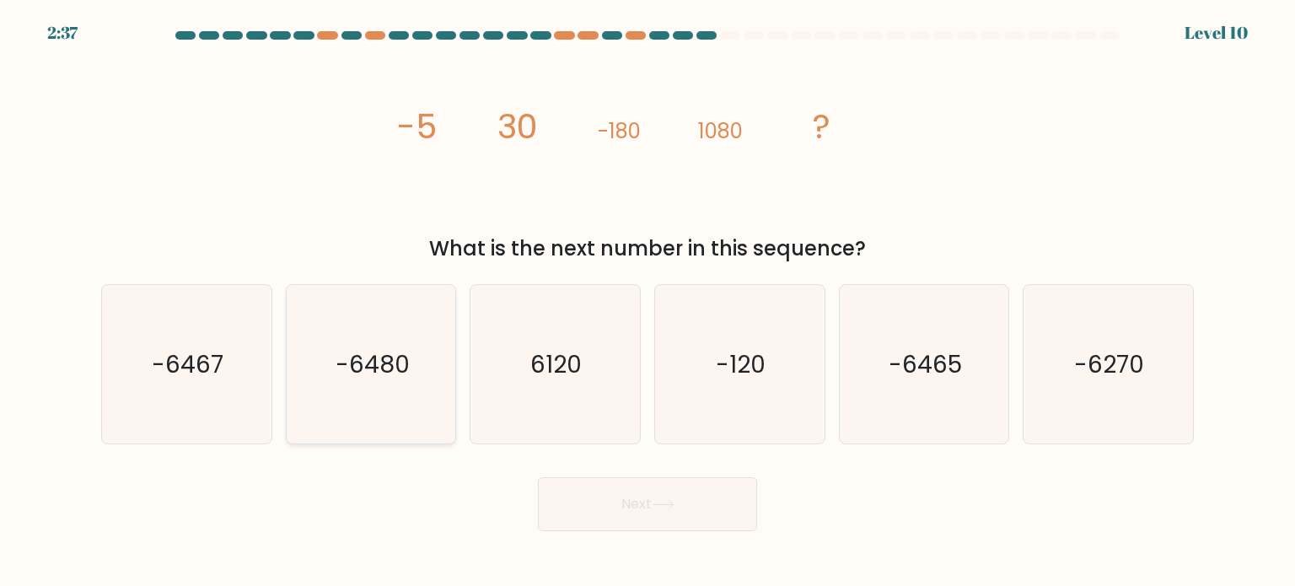
click at [385, 356] on text "-6480" at bounding box center [372, 363] width 74 height 34
click at [647, 302] on input "b. -6480" at bounding box center [647, 297] width 1 height 8
radio input "true"
click at [666, 487] on button "Next" at bounding box center [647, 504] width 219 height 54
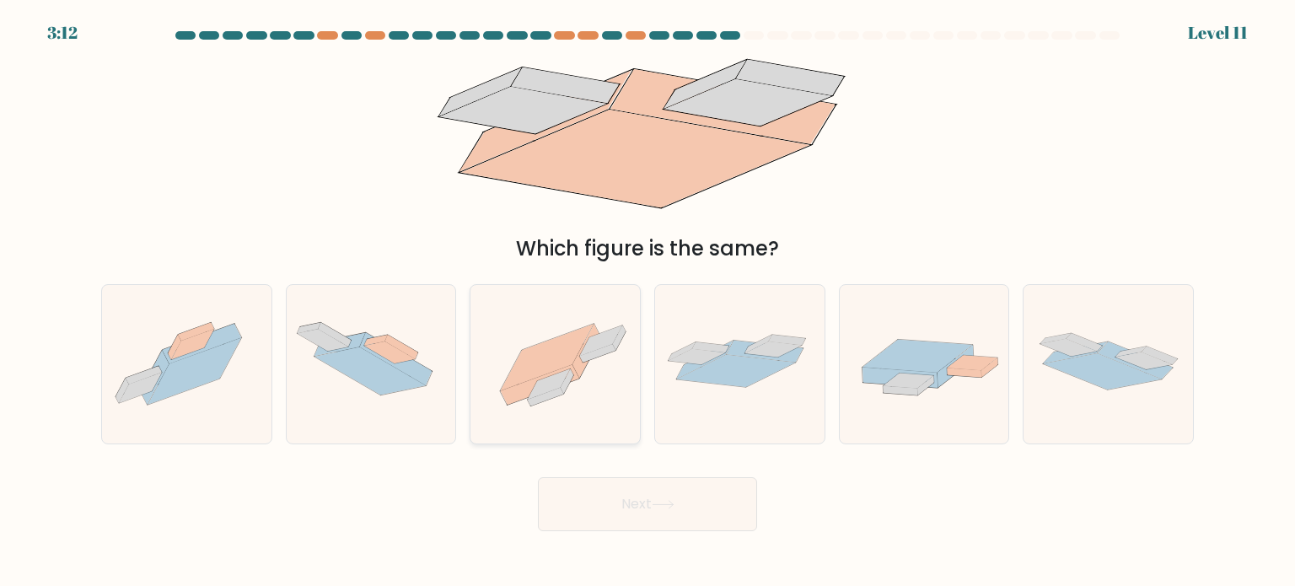
click at [606, 387] on icon at bounding box center [554, 364] width 169 height 126
click at [647, 302] on input "c." at bounding box center [647, 297] width 1 height 8
radio input "true"
click at [623, 506] on button "Next" at bounding box center [647, 504] width 219 height 54
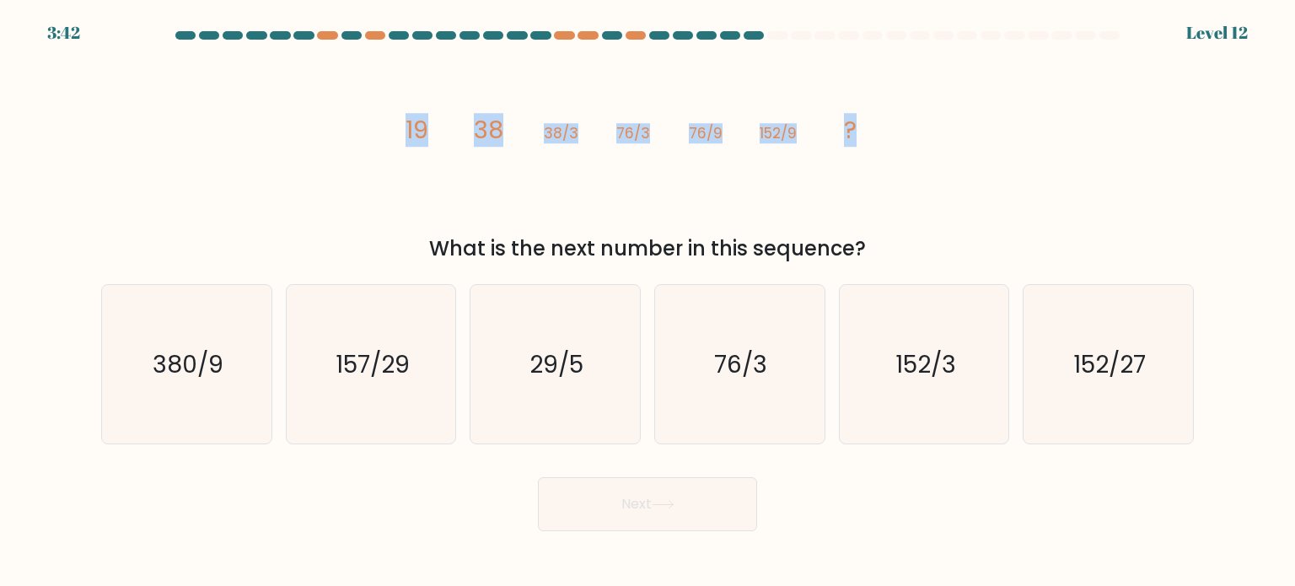
drag, startPoint x: 400, startPoint y: 127, endPoint x: 863, endPoint y: 134, distance: 462.8
click at [863, 134] on icon "image/svg+xml 19 38 38/3 76/3 76/9 152/9 ?" at bounding box center [648, 139] width 506 height 176
copy g "19 38 38/3 76/3 76/9 152/9 ?"
click at [1055, 368] on icon "152/27" at bounding box center [1107, 364] width 158 height 158
click at [648, 302] on input "f. 152/27" at bounding box center [647, 297] width 1 height 8
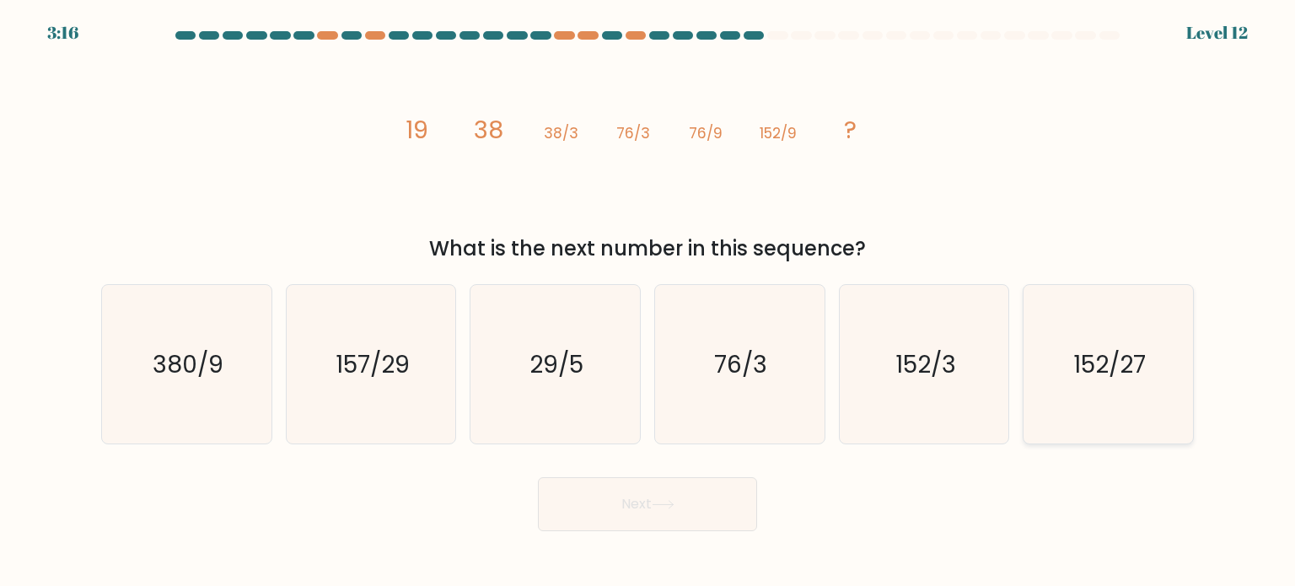
radio input "true"
click at [651, 514] on button "Next" at bounding box center [647, 504] width 219 height 54
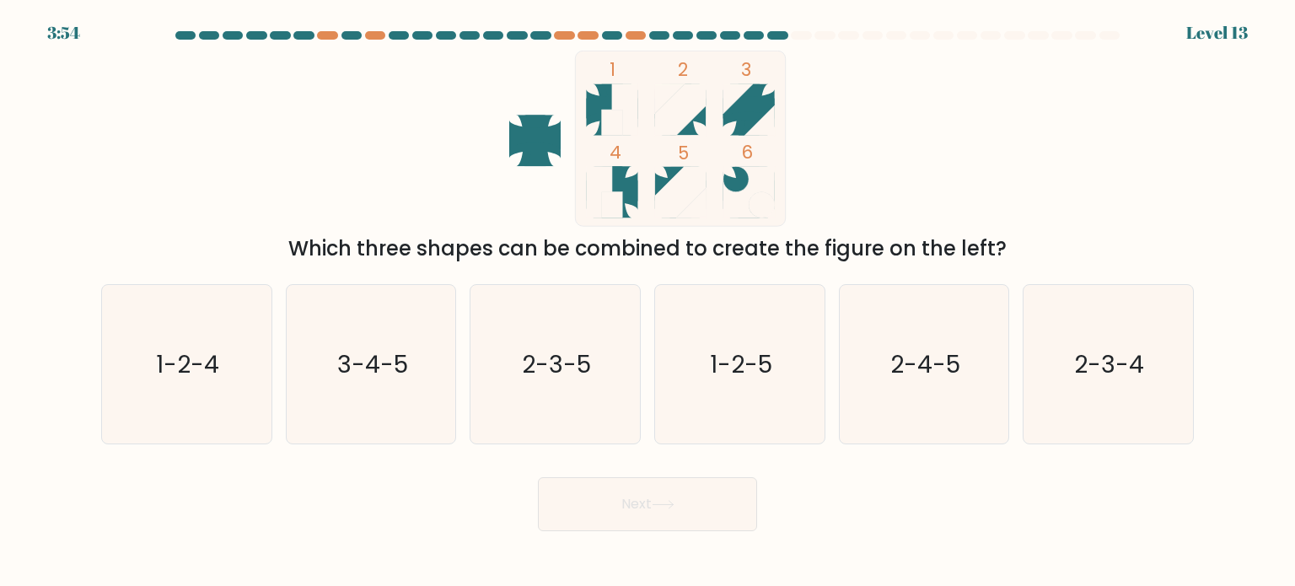
click at [651, 514] on button "Next" at bounding box center [647, 504] width 219 height 54
click at [593, 384] on icon "2-3-5" at bounding box center [554, 364] width 158 height 158
click at [647, 302] on input "c. 2-3-5" at bounding box center [647, 297] width 1 height 8
radio input "true"
click at [667, 491] on button "Next" at bounding box center [647, 504] width 219 height 54
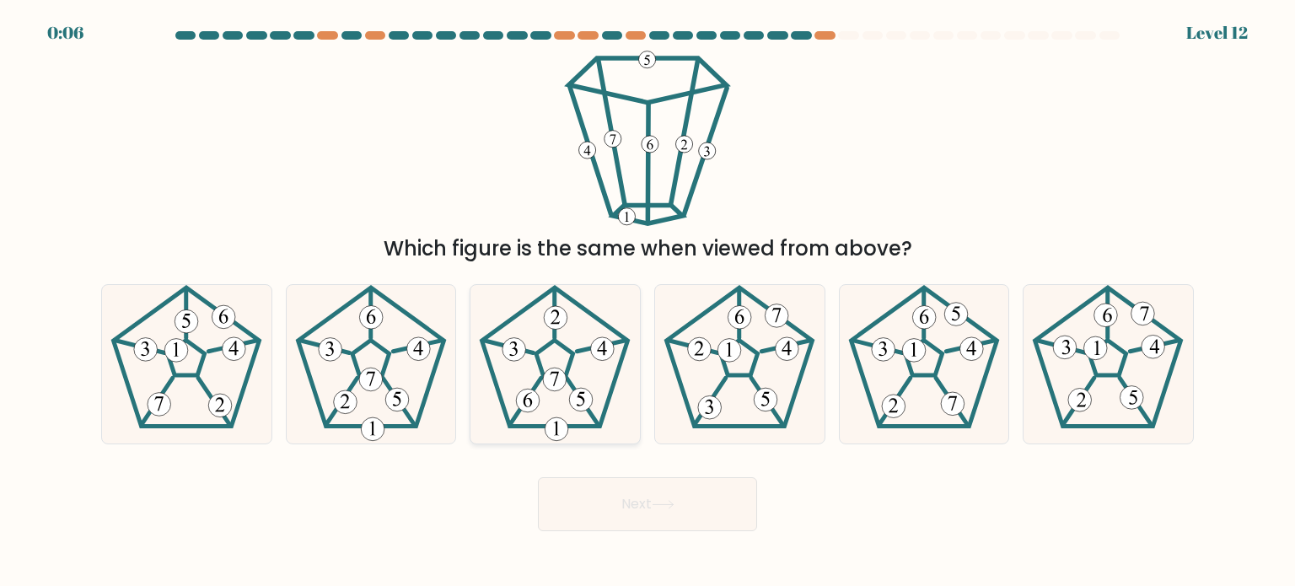
click at [550, 366] on icon at bounding box center [554, 364] width 158 height 158
click at [647, 302] on input "c." at bounding box center [647, 297] width 1 height 8
radio input "true"
click at [651, 488] on button "Next" at bounding box center [647, 504] width 219 height 54
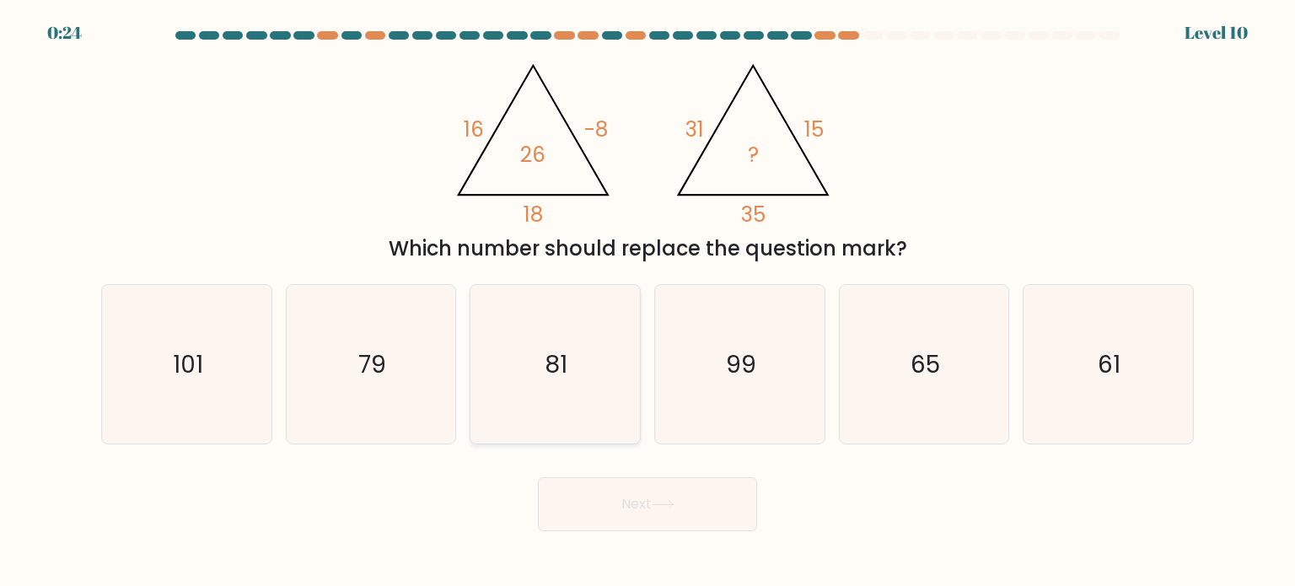
click at [588, 361] on icon "81" at bounding box center [554, 364] width 158 height 158
click at [647, 302] on input "c. 81" at bounding box center [647, 297] width 1 height 8
radio input "true"
click at [631, 504] on button "Next" at bounding box center [647, 504] width 219 height 54
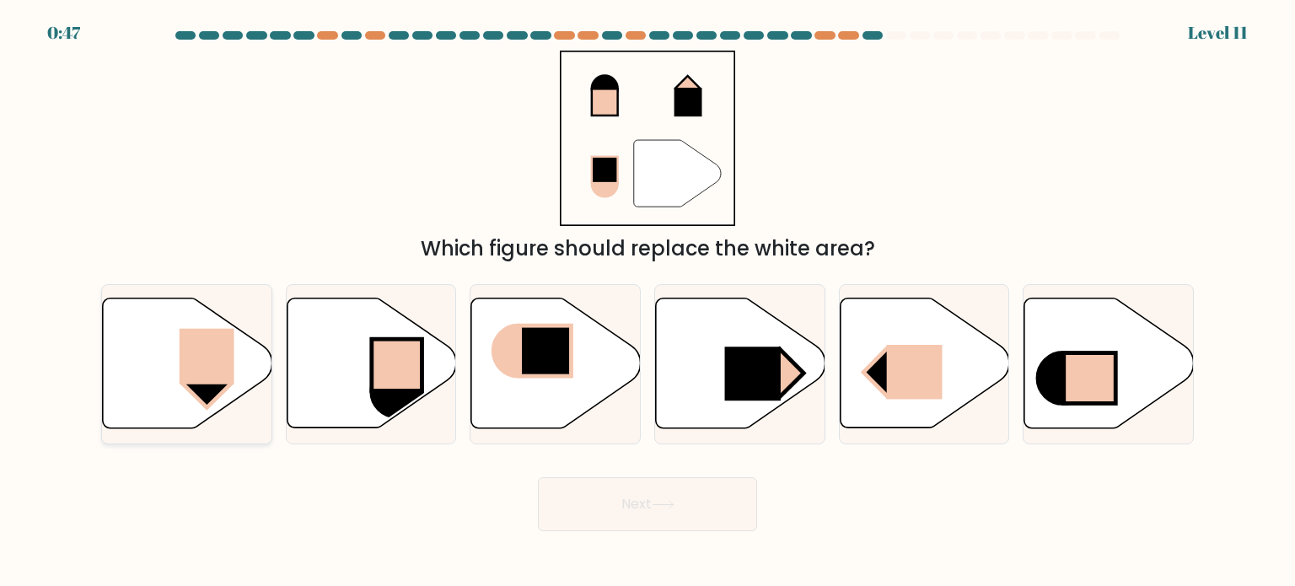
click at [226, 340] on rect at bounding box center [207, 357] width 55 height 56
click at [647, 302] on input "a." at bounding box center [647, 297] width 1 height 8
radio input "true"
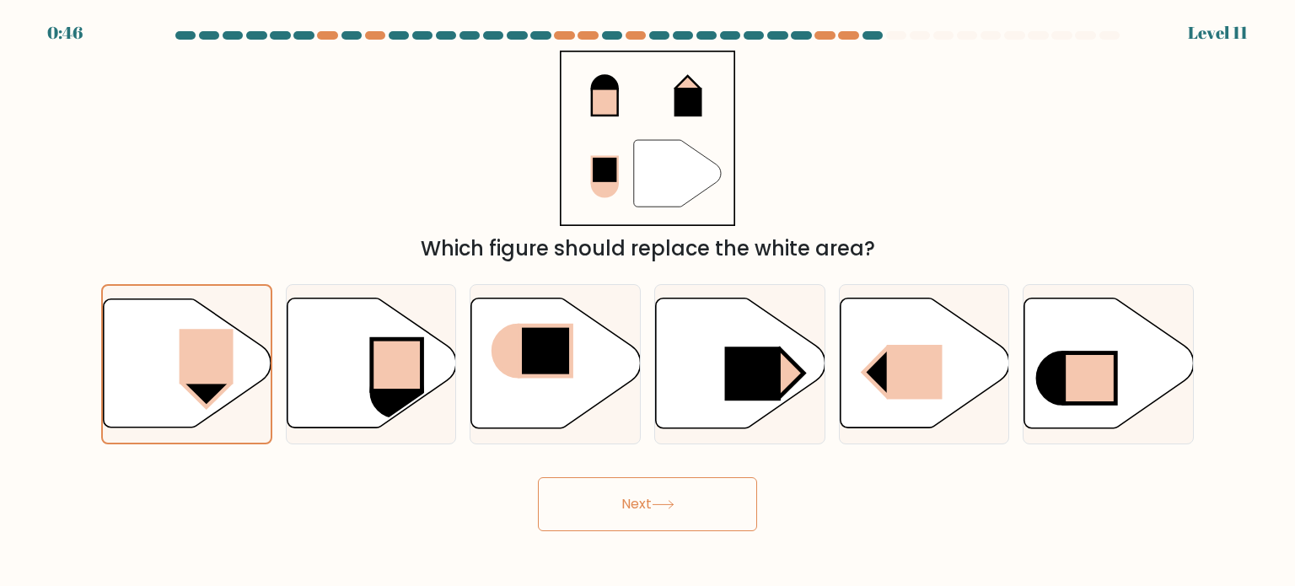
click at [573, 520] on button "Next" at bounding box center [647, 504] width 219 height 54
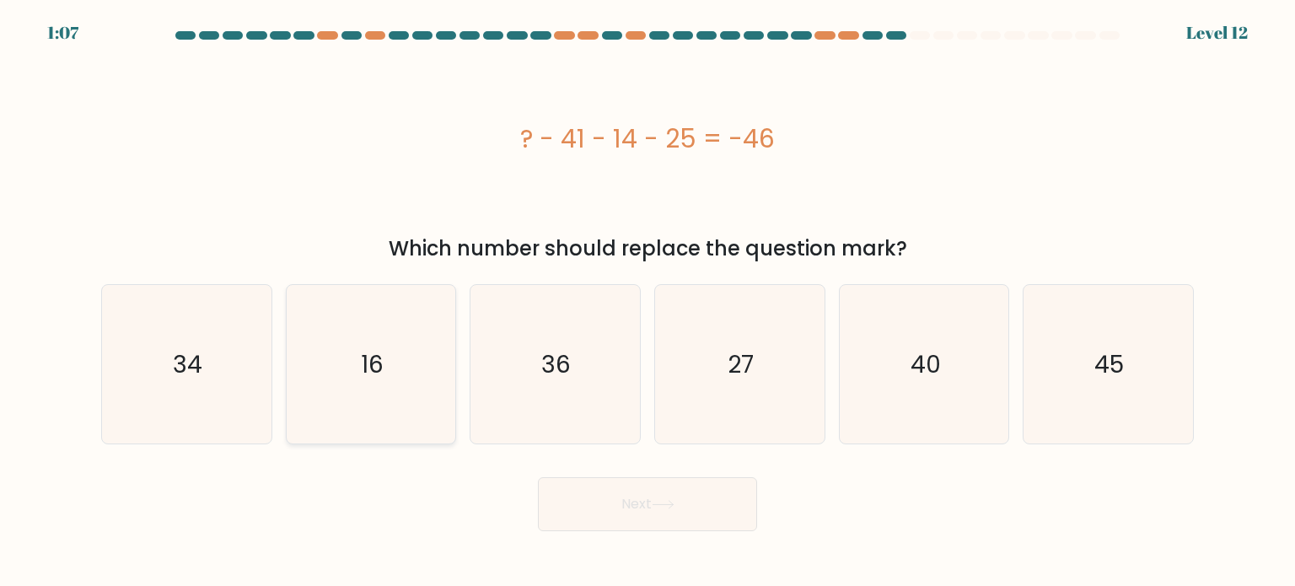
click at [438, 421] on icon "16" at bounding box center [371, 364] width 158 height 158
click at [647, 302] on input "b. 16" at bounding box center [647, 297] width 1 height 8
radio input "true"
click at [651, 506] on button "Next" at bounding box center [647, 504] width 219 height 54
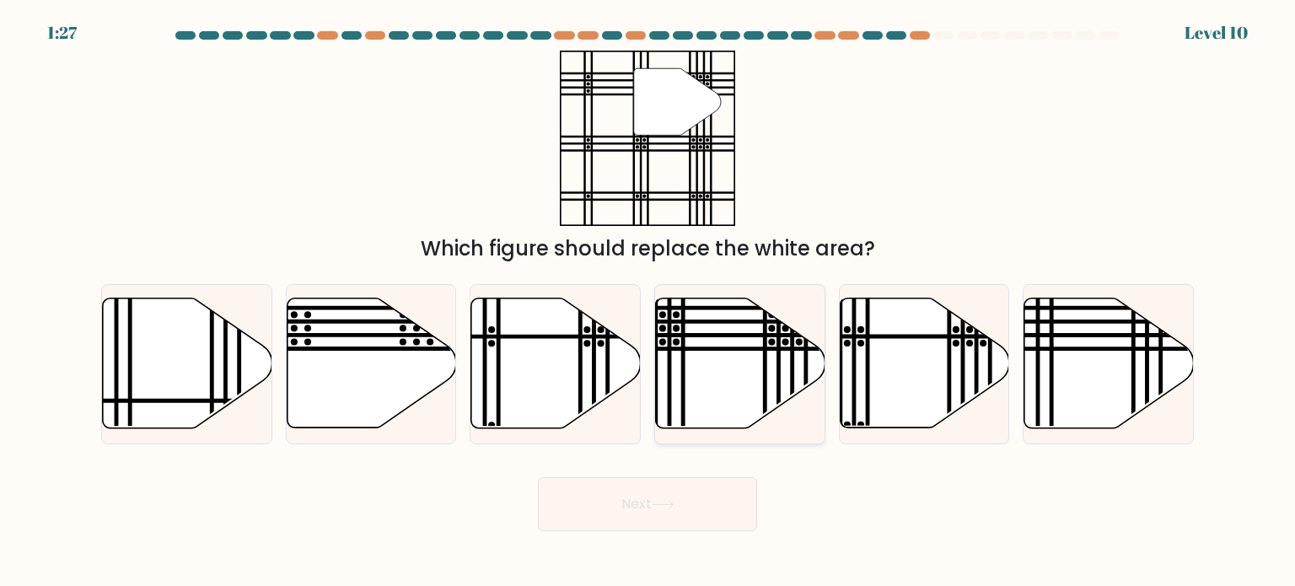
click at [778, 373] on line at bounding box center [778, 434] width 0 height 341
click at [648, 302] on input "d." at bounding box center [647, 297] width 1 height 8
radio input "true"
click at [660, 498] on button "Next" at bounding box center [647, 504] width 219 height 54
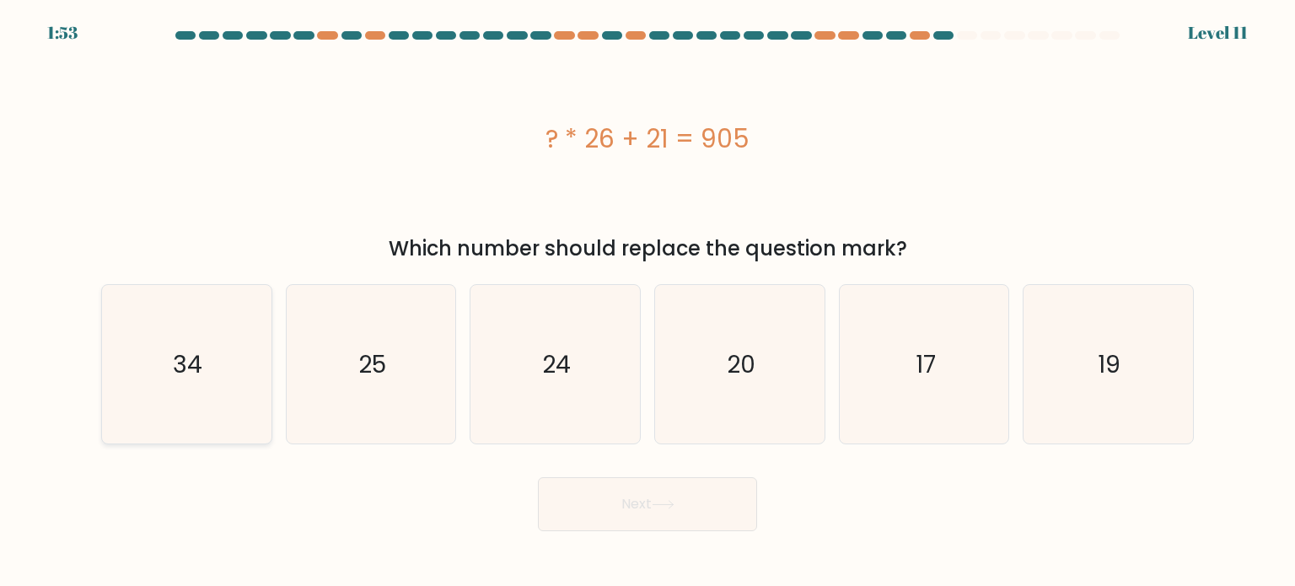
click at [189, 367] on text "34" at bounding box center [189, 363] width 30 height 34
click at [647, 302] on input "a. 34" at bounding box center [647, 297] width 1 height 8
radio input "true"
click at [613, 515] on button "Next" at bounding box center [647, 504] width 219 height 54
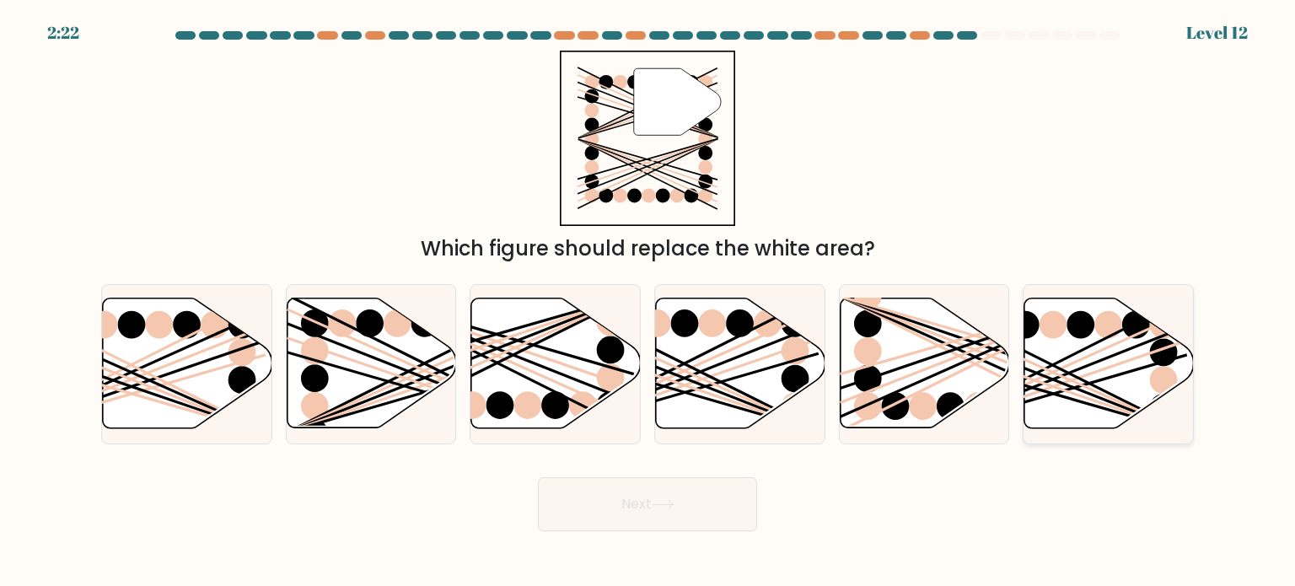
click at [1071, 416] on icon at bounding box center [1108, 363] width 169 height 130
click at [648, 302] on input "f." at bounding box center [647, 297] width 1 height 8
radio input "true"
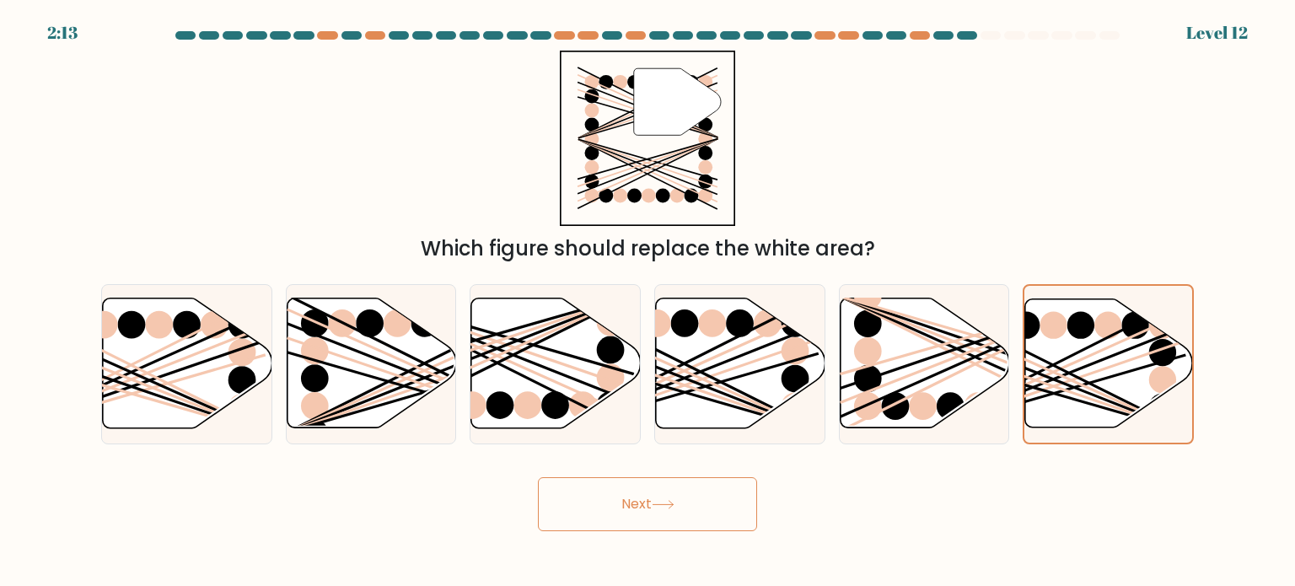
click at [655, 518] on button "Next" at bounding box center [647, 504] width 219 height 54
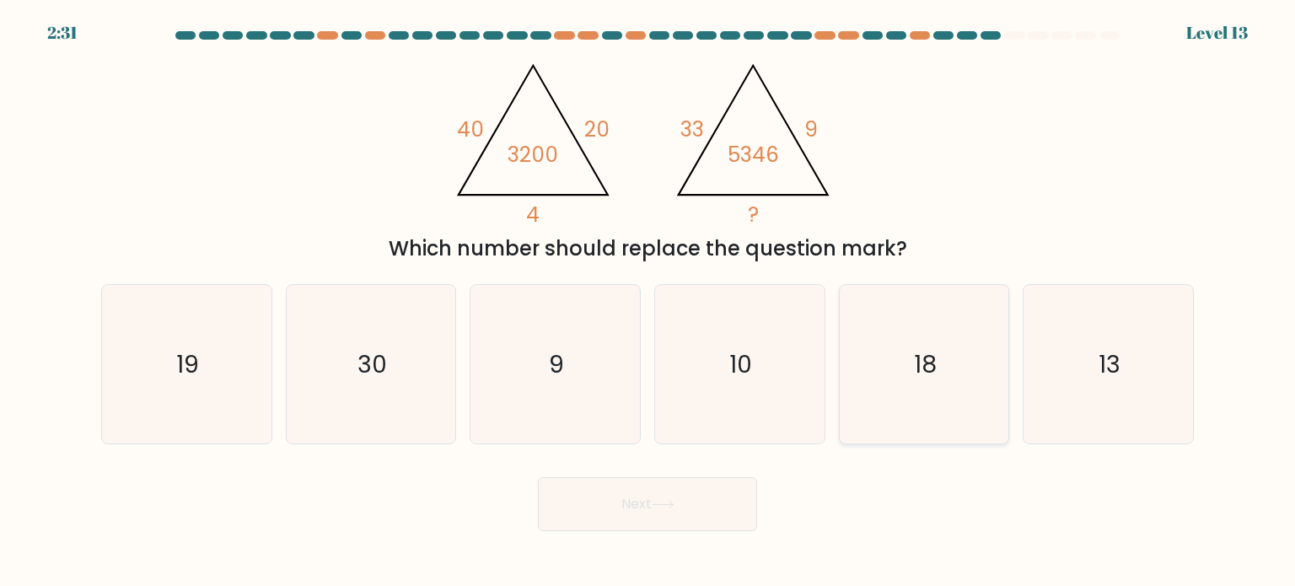
click at [926, 373] on text "18" at bounding box center [925, 363] width 23 height 34
click at [648, 302] on input "e. 18" at bounding box center [647, 297] width 1 height 8
radio input "true"
click at [645, 509] on button "Next" at bounding box center [647, 504] width 219 height 54
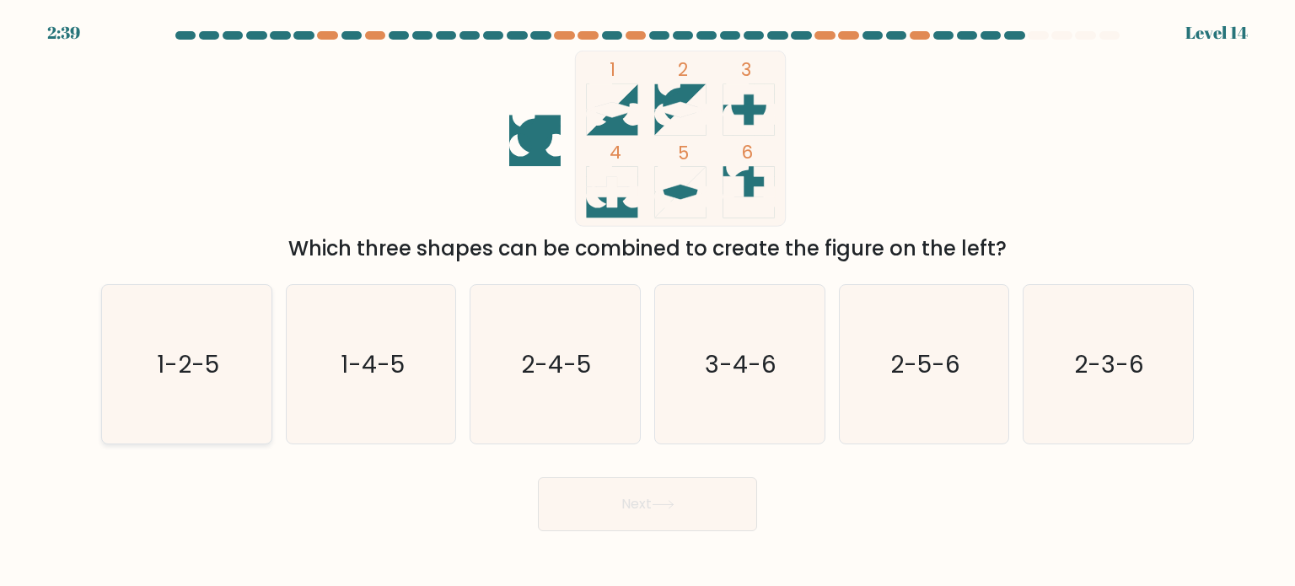
click at [243, 330] on icon "1-2-5" at bounding box center [186, 364] width 158 height 158
click at [647, 302] on input "a. 1-2-5" at bounding box center [647, 297] width 1 height 8
radio input "true"
click at [711, 528] on button "Next" at bounding box center [647, 504] width 219 height 54
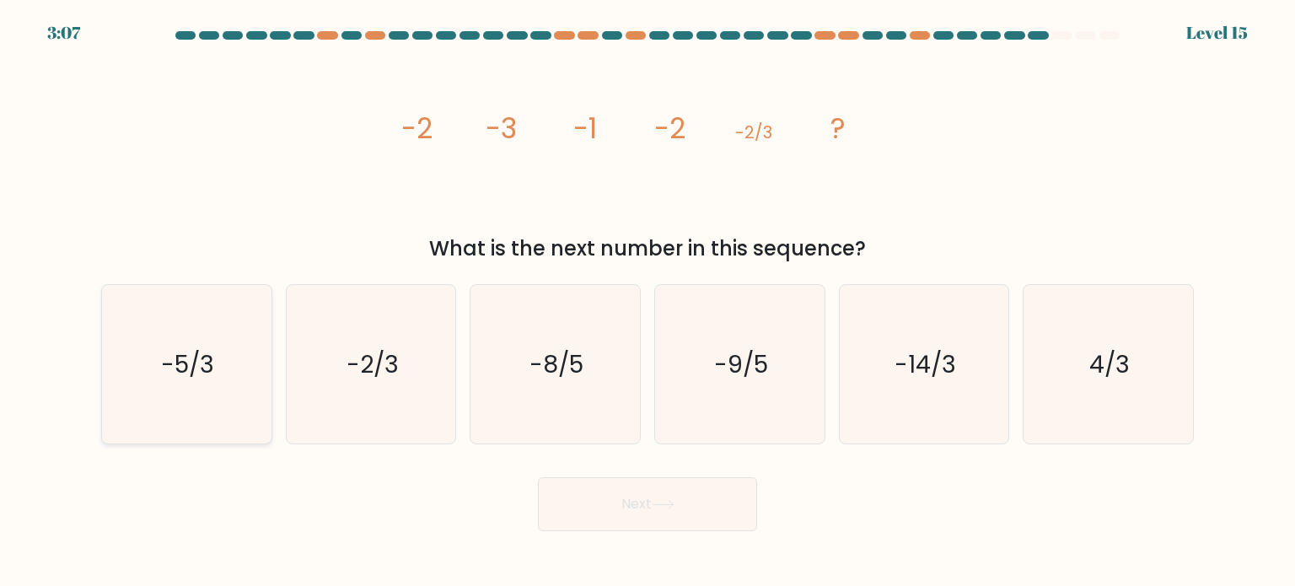
click at [219, 382] on icon "-5/3" at bounding box center [186, 364] width 158 height 158
click at [647, 302] on input "a. -5/3" at bounding box center [647, 297] width 1 height 8
radio input "true"
click at [219, 382] on icon "-5/3" at bounding box center [186, 364] width 157 height 157
click at [647, 302] on input "a. -5/3" at bounding box center [647, 297] width 1 height 8
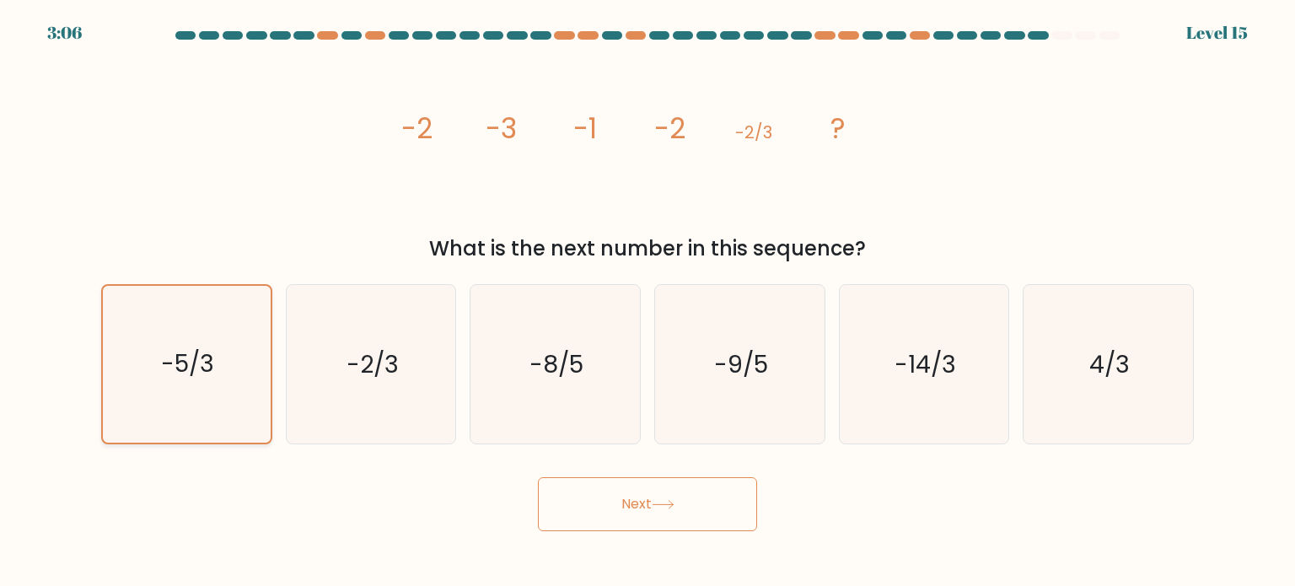
click at [165, 383] on icon "-5/3" at bounding box center [186, 364] width 157 height 157
click at [647, 302] on input "a. -5/3" at bounding box center [647, 297] width 1 height 8
click at [638, 495] on button "Next" at bounding box center [647, 504] width 219 height 54
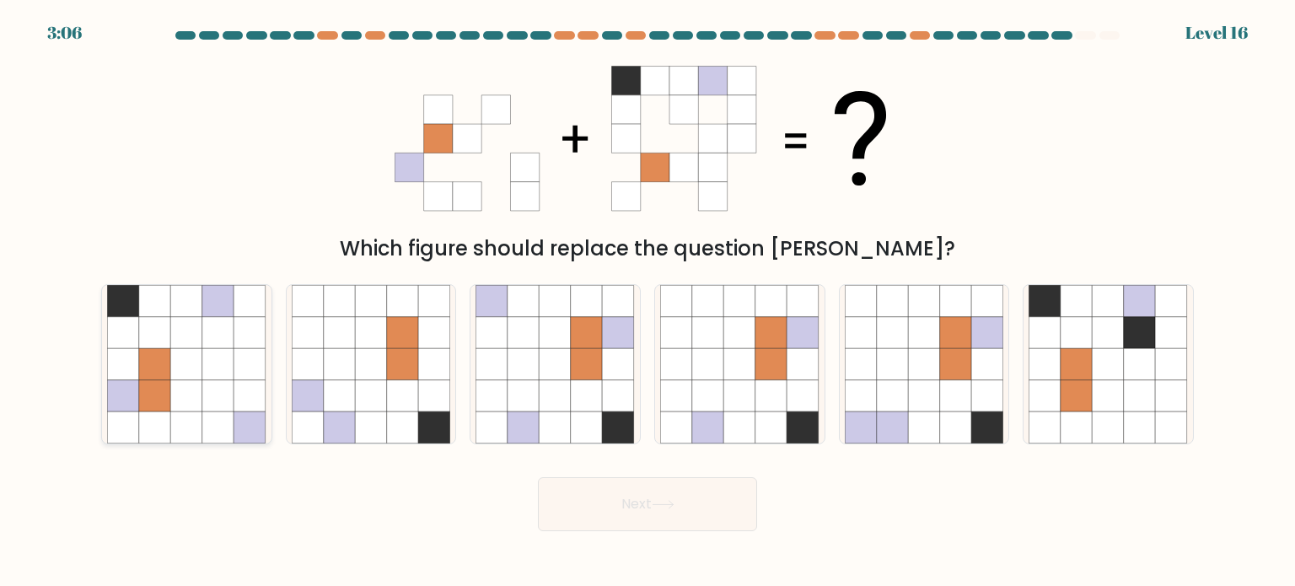
click at [212, 313] on icon at bounding box center [218, 301] width 32 height 32
click at [647, 302] on input "a." at bounding box center [647, 297] width 1 height 8
radio input "true"
click at [212, 313] on icon at bounding box center [217, 301] width 31 height 31
click at [647, 302] on input "a." at bounding box center [647, 297] width 1 height 8
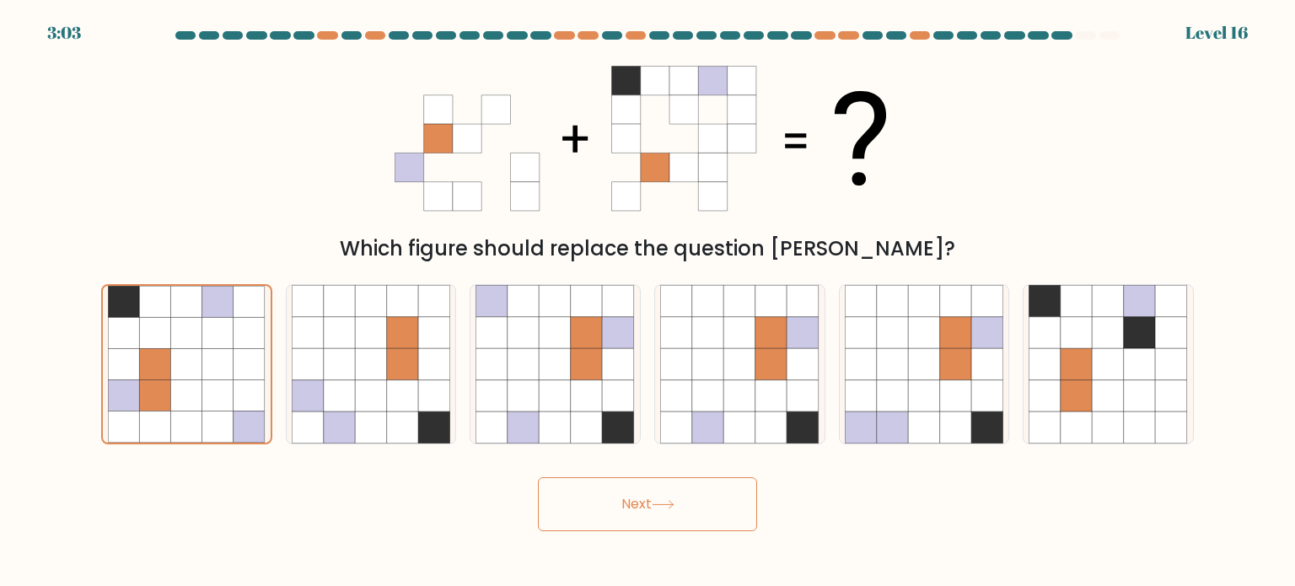
click at [667, 496] on button "Next" at bounding box center [647, 504] width 219 height 54
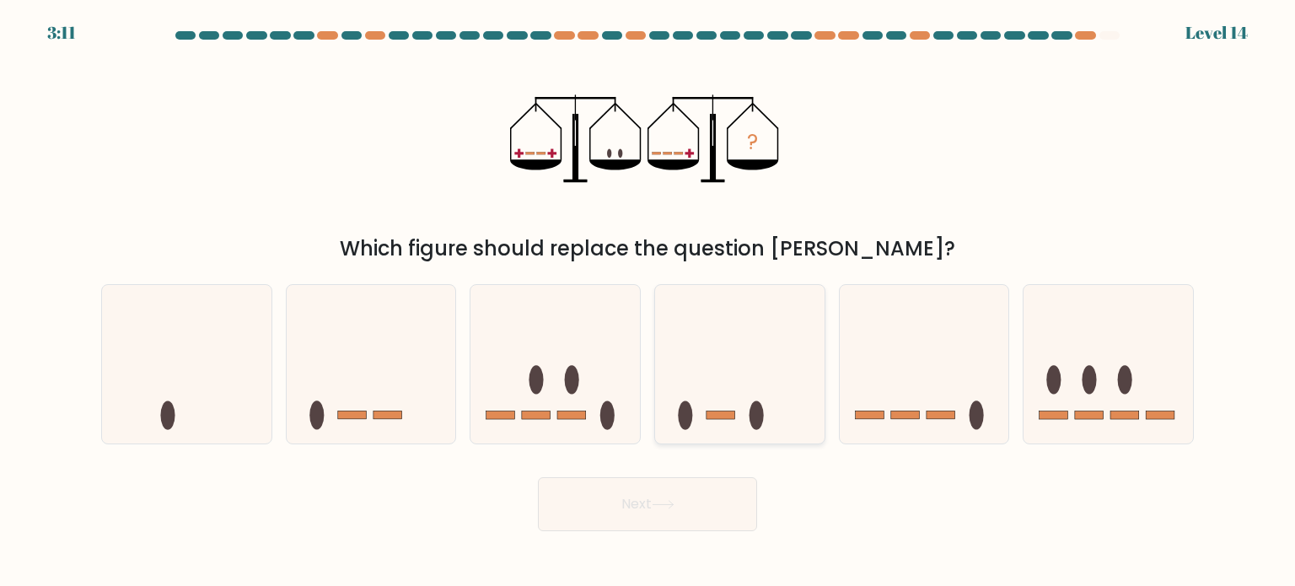
click at [782, 319] on icon at bounding box center [739, 364] width 169 height 140
click at [648, 302] on input "d." at bounding box center [647, 297] width 1 height 8
radio input "true"
click at [362, 340] on icon at bounding box center [371, 364] width 169 height 140
click at [647, 302] on input "b." at bounding box center [647, 297] width 1 height 8
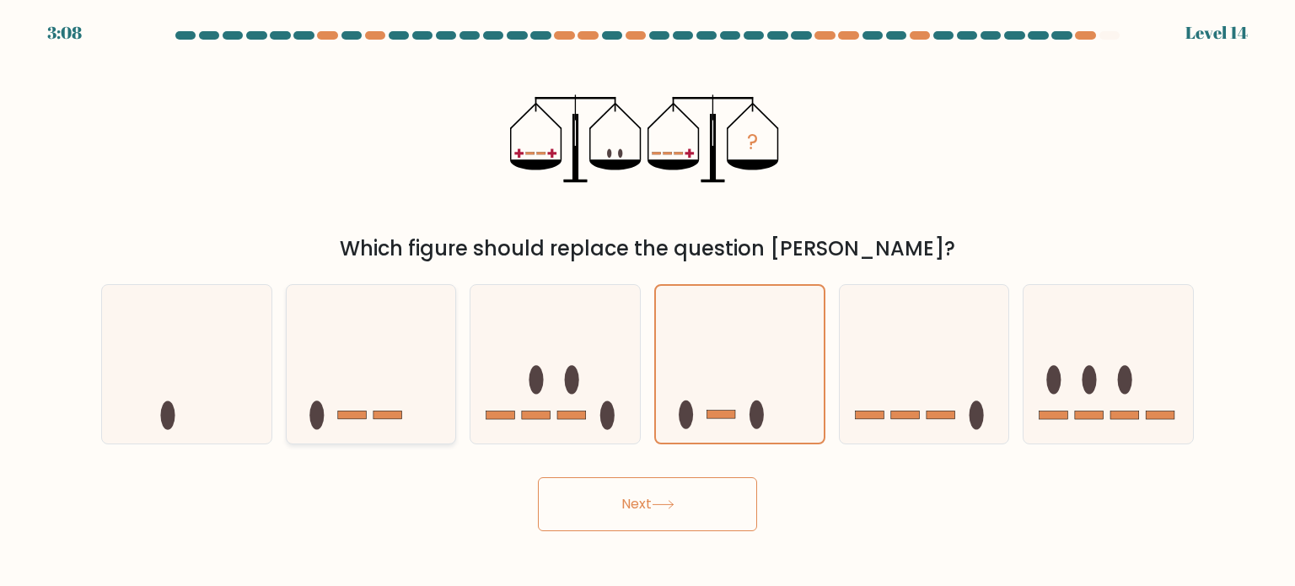
radio input "true"
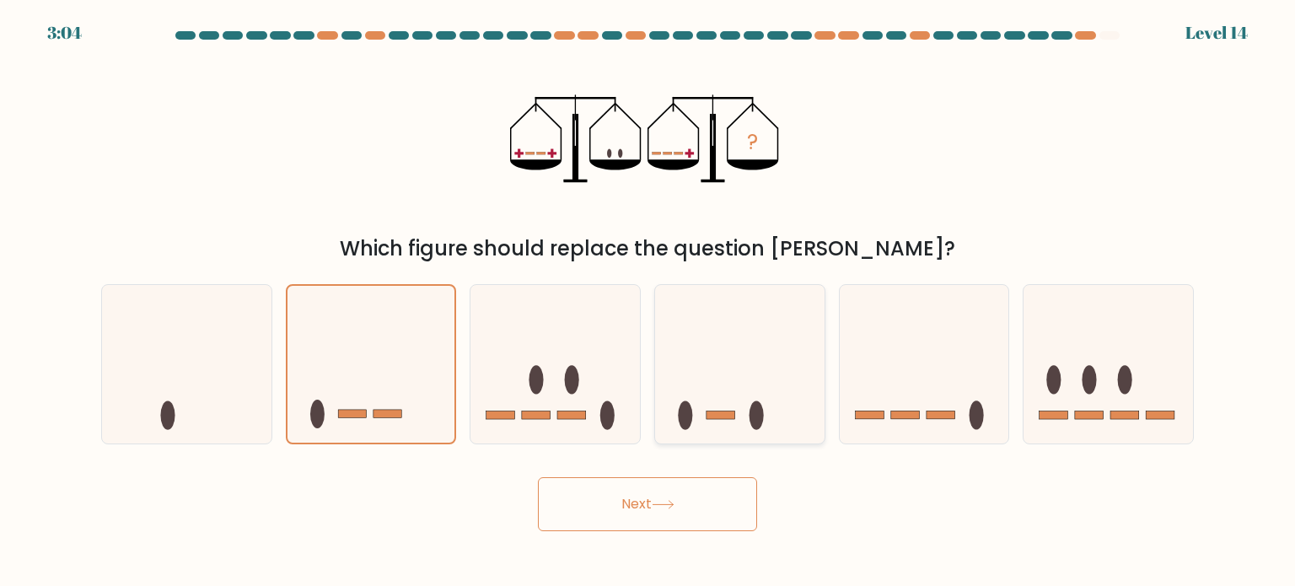
click at [741, 348] on icon at bounding box center [739, 364] width 169 height 140
click at [648, 302] on input "d." at bounding box center [647, 297] width 1 height 8
radio input "true"
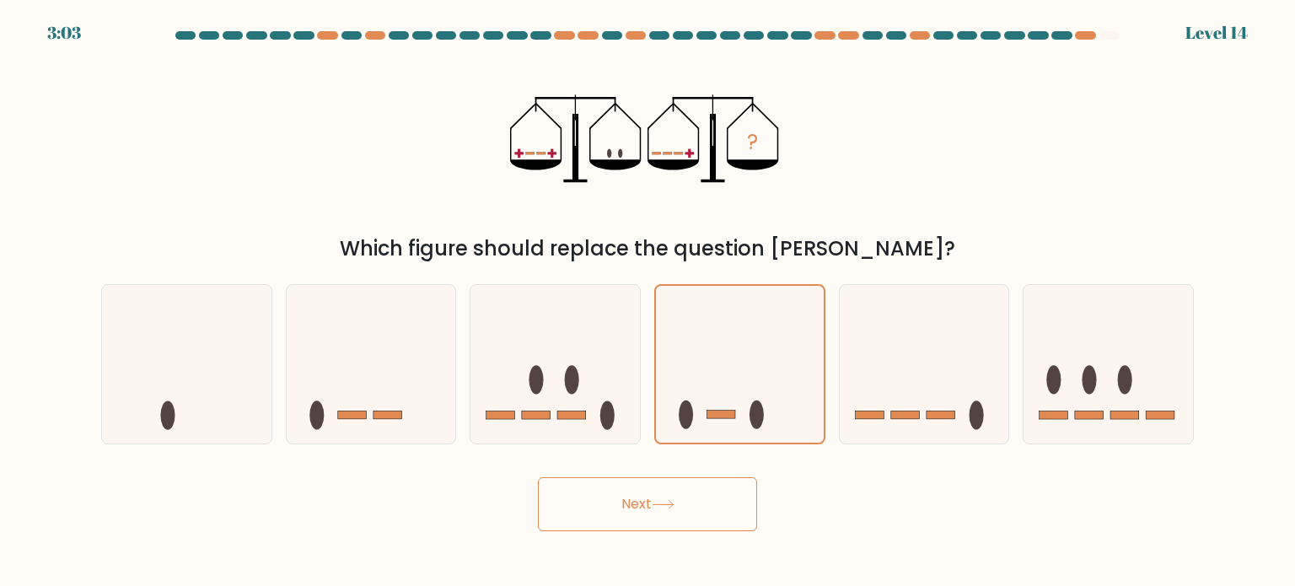
click at [652, 491] on button "Next" at bounding box center [647, 504] width 219 height 54
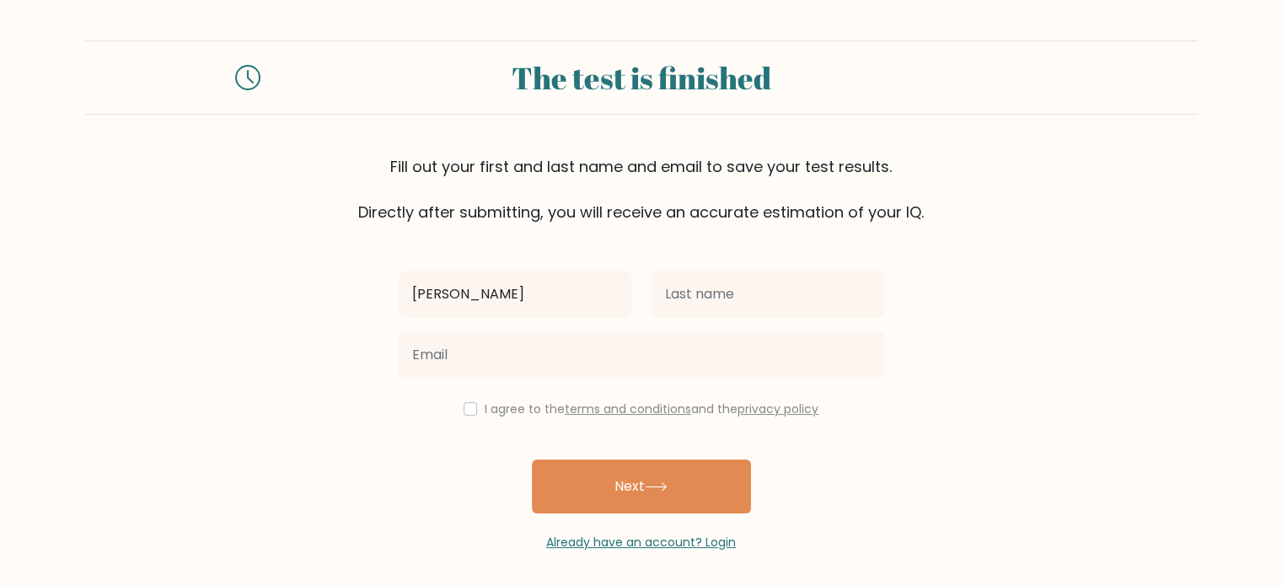
type input "[PERSON_NAME]"
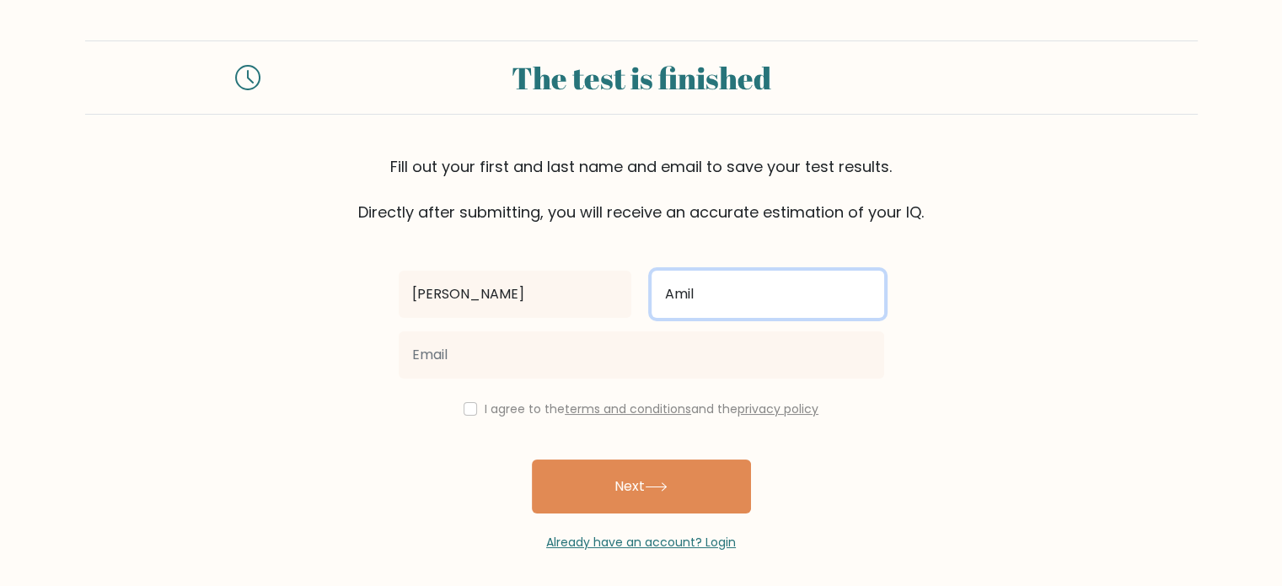
type input "Amil"
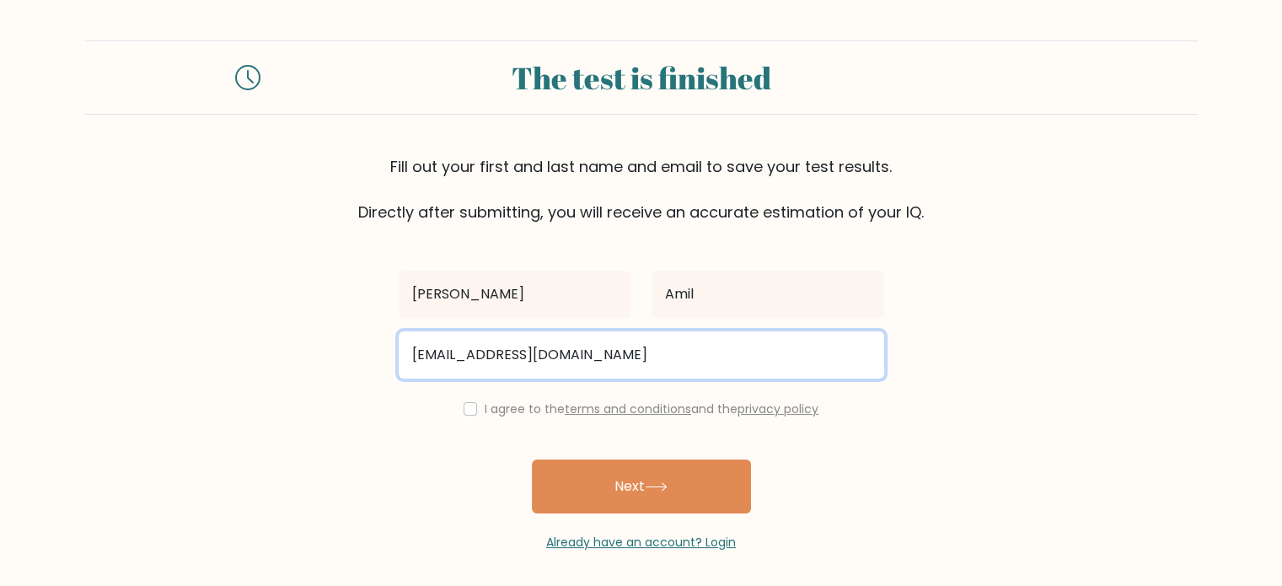
type input "[EMAIL_ADDRESS][DOMAIN_NAME]"
click at [532, 459] on button "Next" at bounding box center [641, 486] width 219 height 54
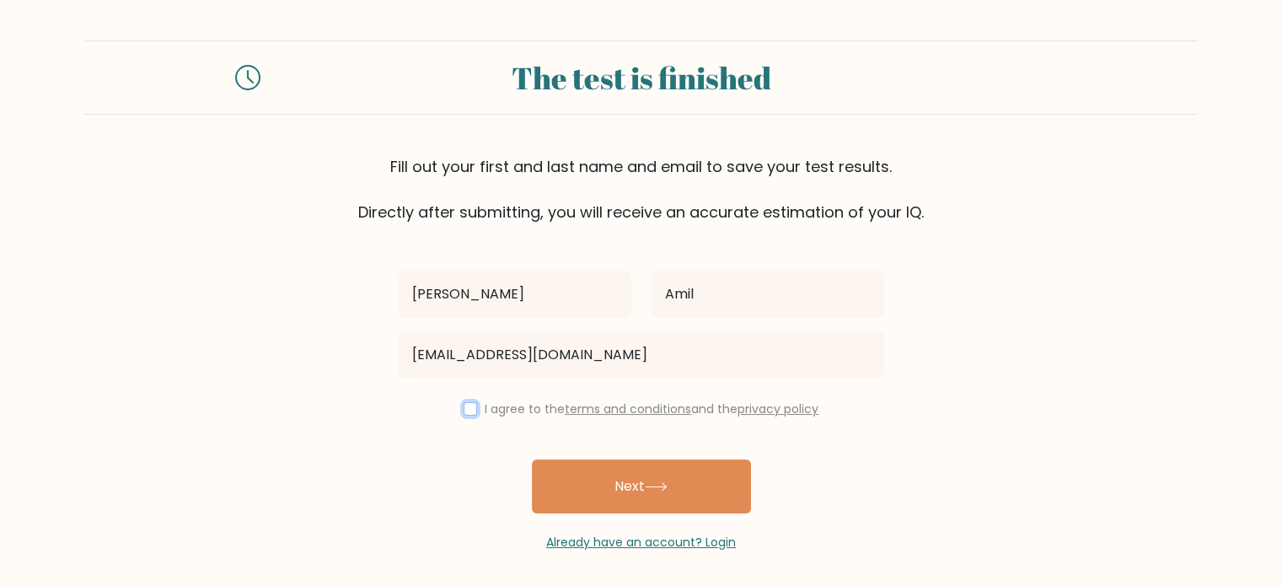
click at [467, 407] on input "checkbox" at bounding box center [470, 408] width 13 height 13
checkbox input "true"
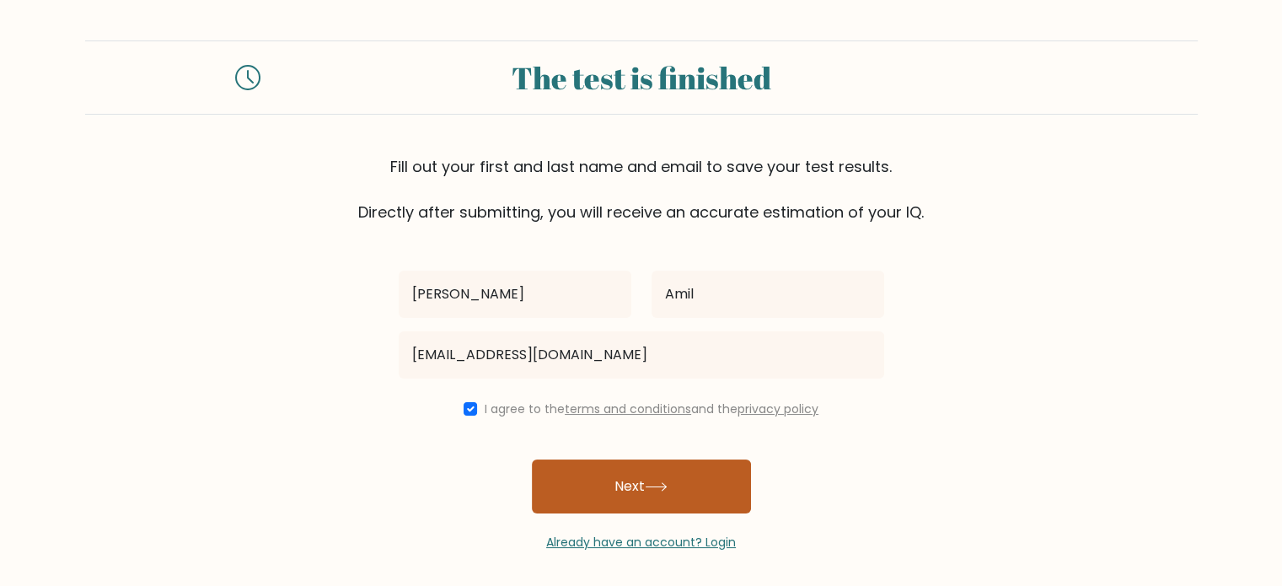
click at [607, 478] on button "Next" at bounding box center [641, 486] width 219 height 54
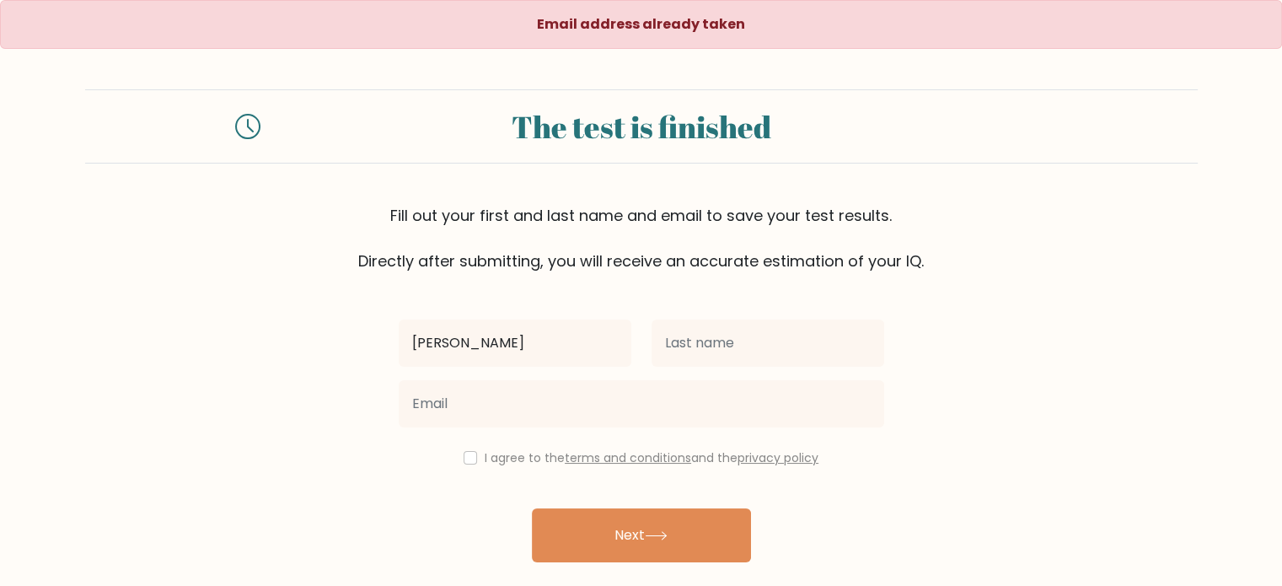
type input "[PERSON_NAME]"
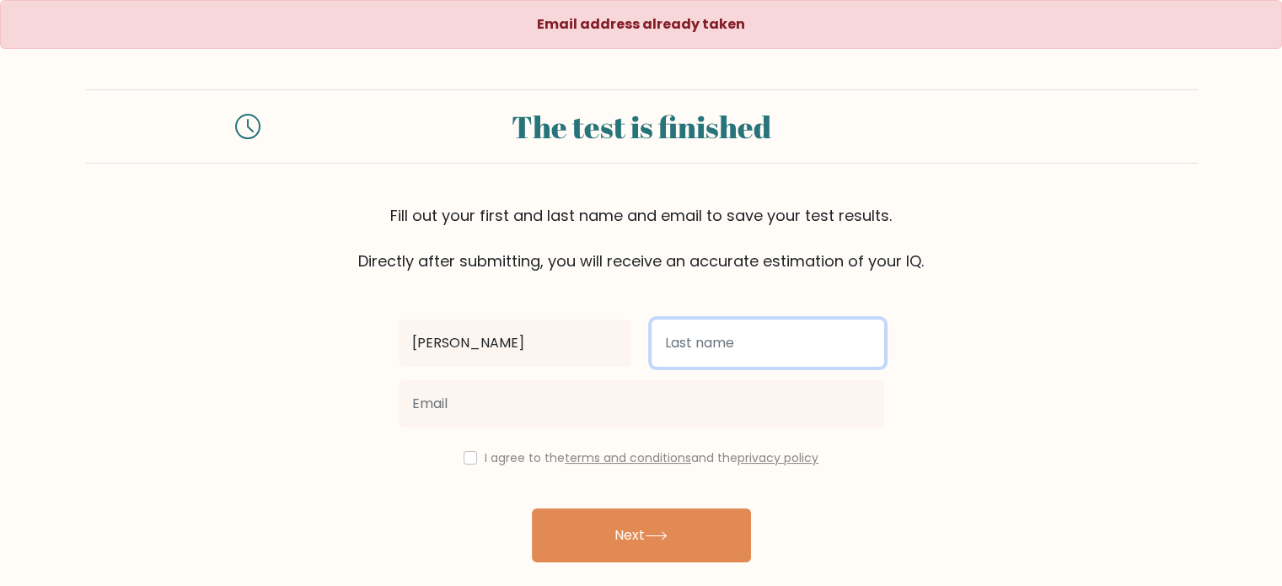
type input "a"
type input "Amil"
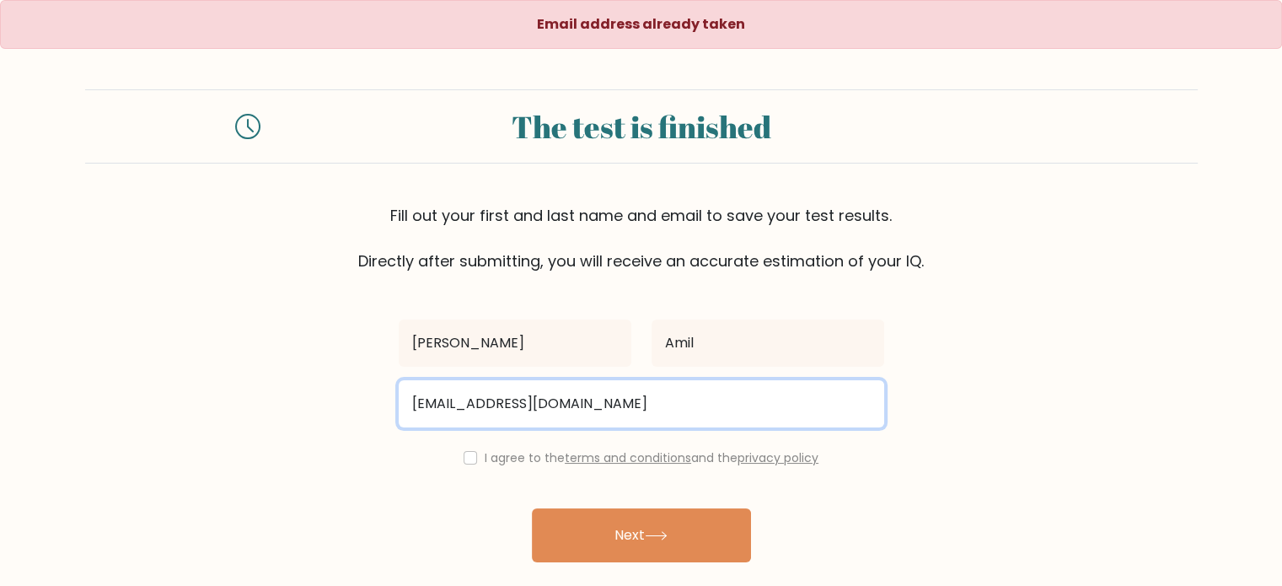
type input "amilshahanna24@gmail.com"
click at [532, 508] on button "Next" at bounding box center [641, 535] width 219 height 54
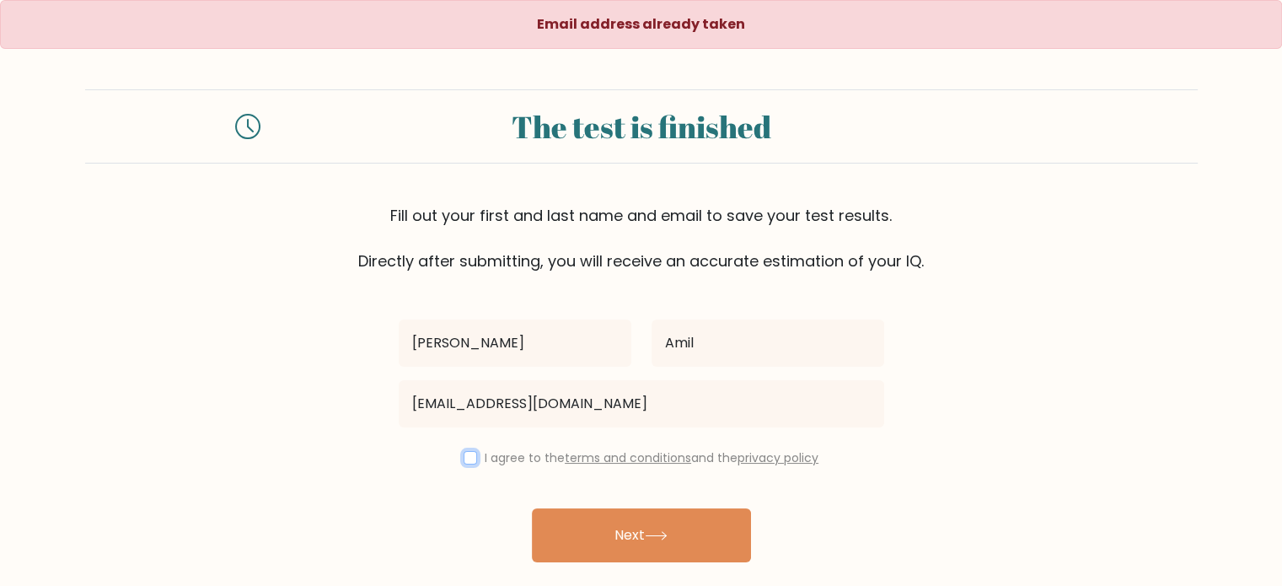
click at [464, 459] on input "checkbox" at bounding box center [470, 457] width 13 height 13
checkbox input "true"
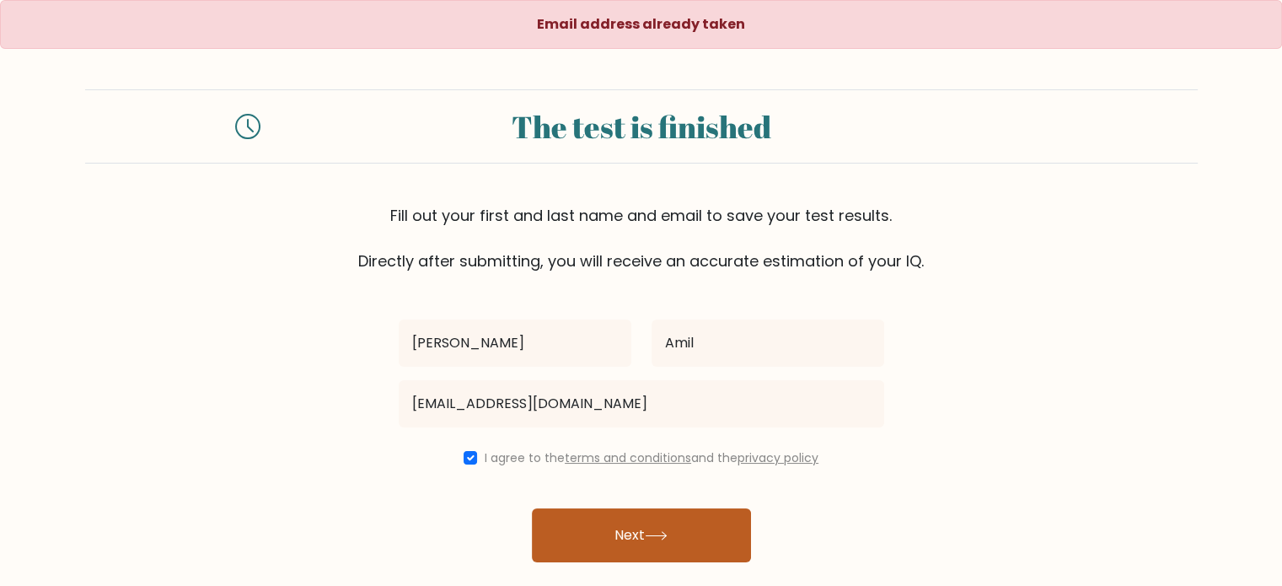
click at [641, 552] on button "Next" at bounding box center [641, 535] width 219 height 54
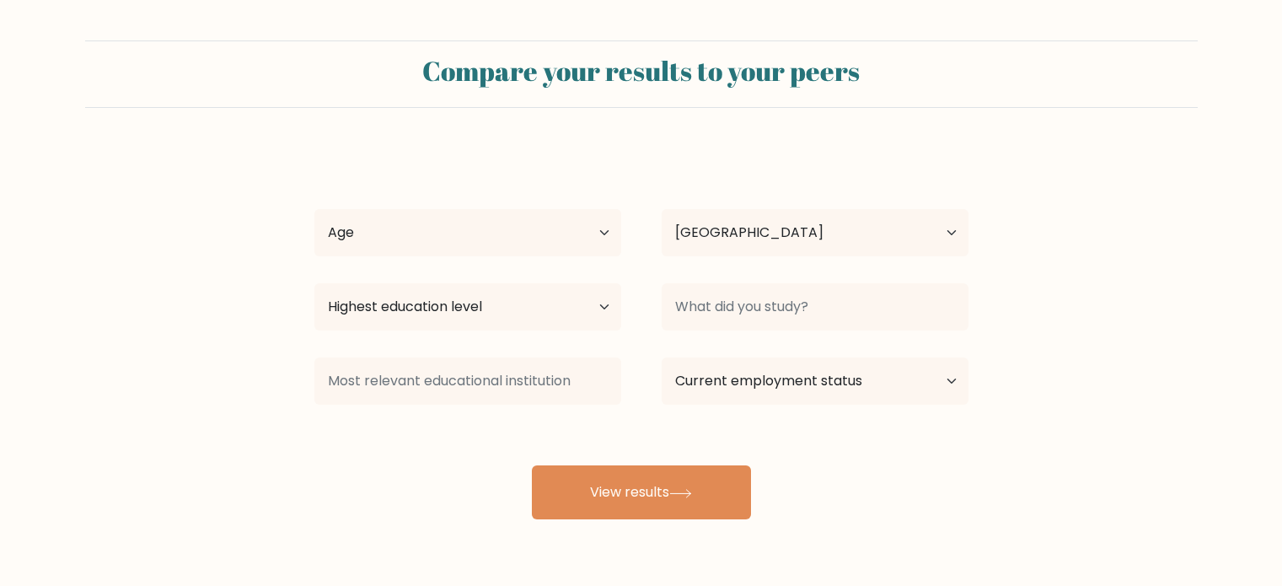
select select "PH"
click at [597, 233] on select "Age Under [DEMOGRAPHIC_DATA] [DEMOGRAPHIC_DATA] [DEMOGRAPHIC_DATA] [DEMOGRAPHIC…" at bounding box center [467, 232] width 307 height 47
select select "18_24"
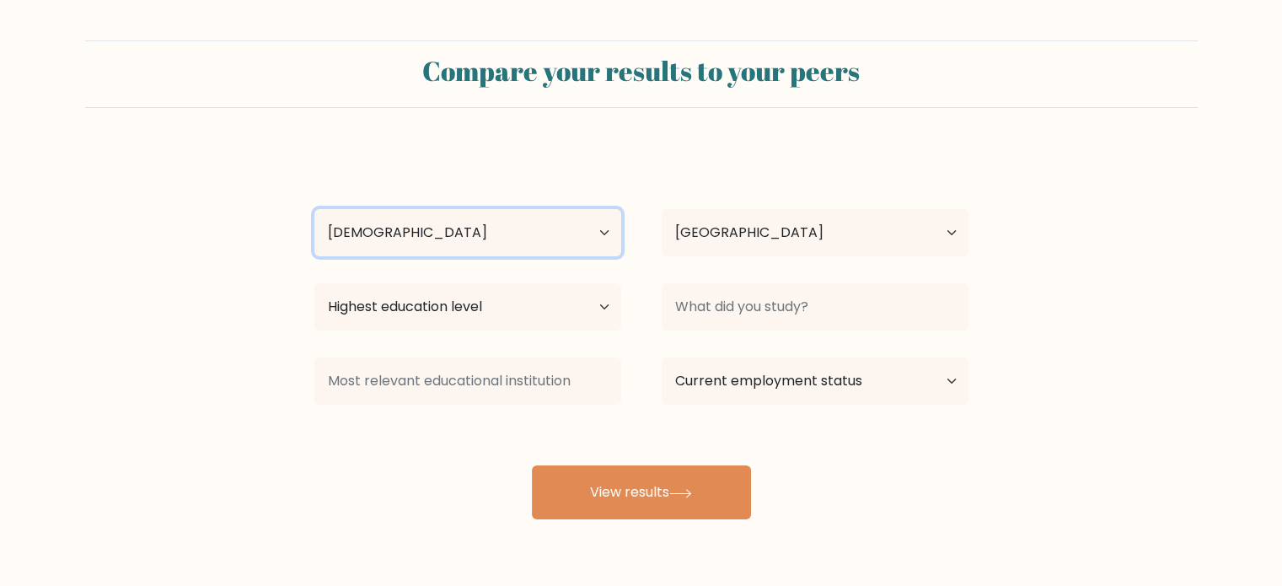
click at [314, 209] on select "Age Under [DEMOGRAPHIC_DATA] [DEMOGRAPHIC_DATA] [DEMOGRAPHIC_DATA] [DEMOGRAPHIC…" at bounding box center [467, 232] width 307 height 47
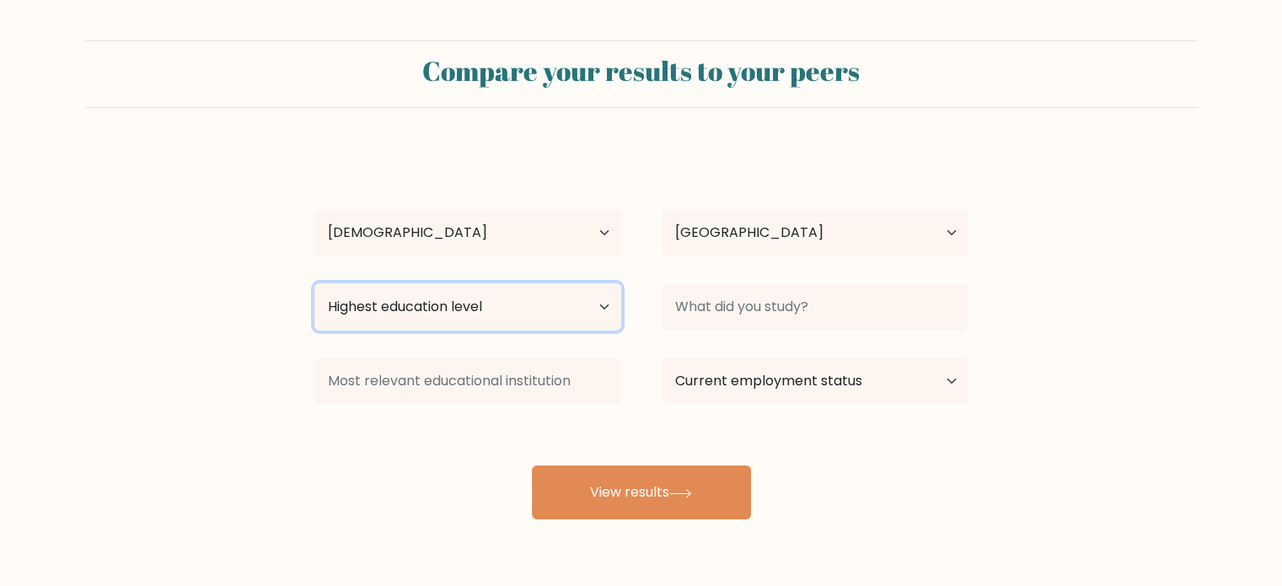
click at [579, 297] on select "Highest education level No schooling Primary Lower Secondary Upper Secondary Oc…" at bounding box center [467, 306] width 307 height 47
select select "bachelors_degree"
click at [314, 283] on select "Highest education level No schooling Primary Lower Secondary Upper Secondary Oc…" at bounding box center [467, 306] width 307 height 47
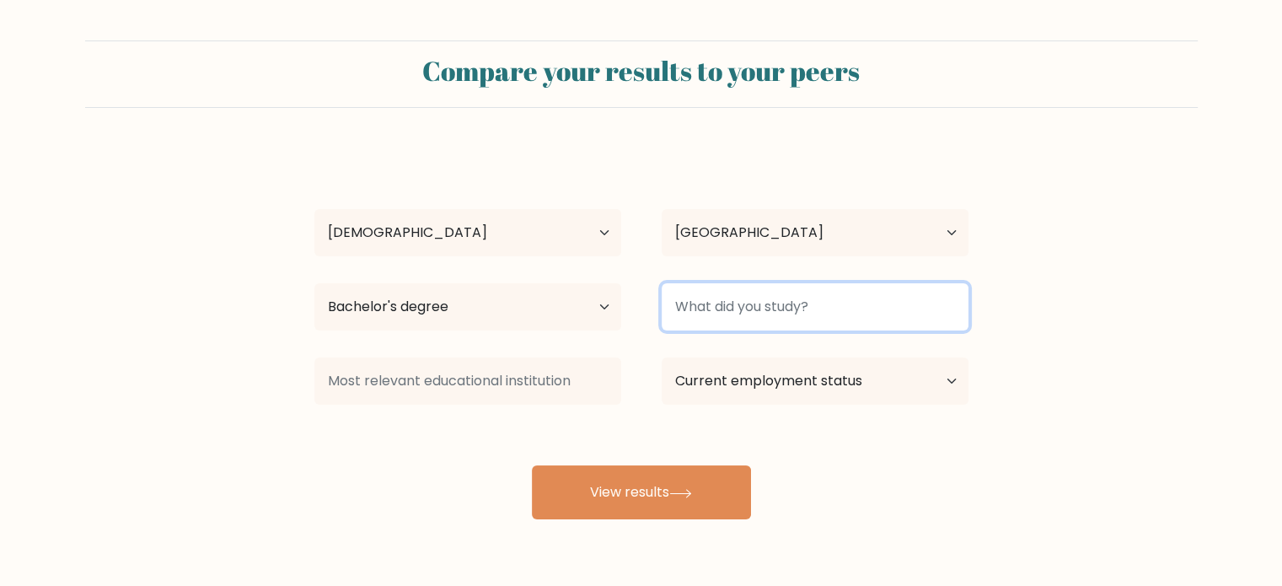
click at [738, 311] on input at bounding box center [815, 306] width 307 height 47
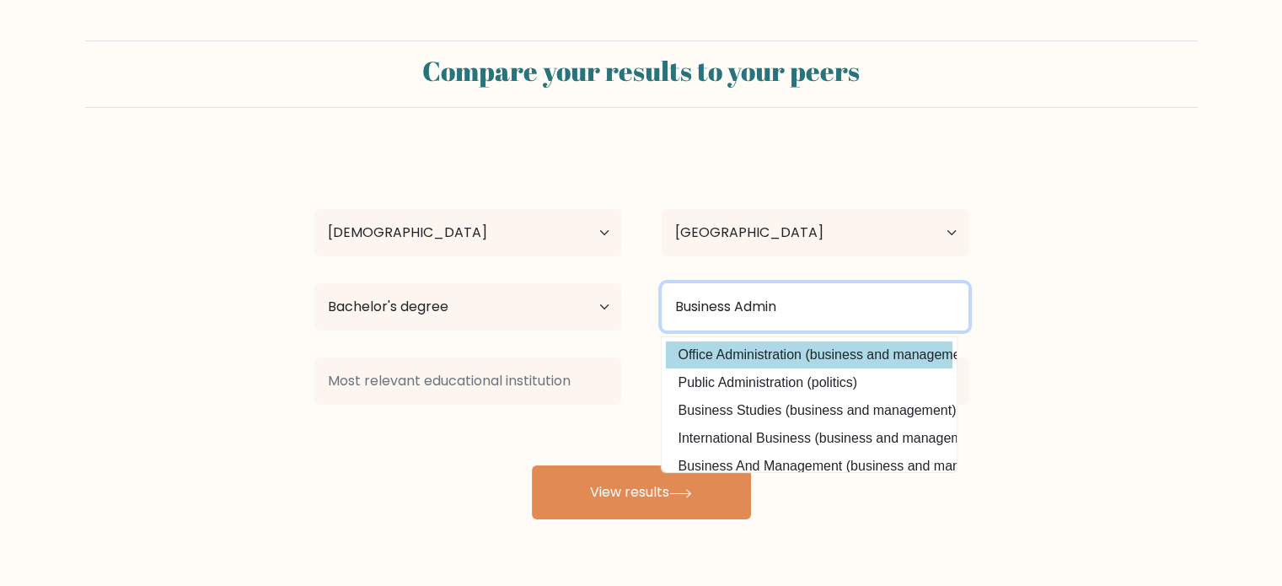
type input "Business Admin"
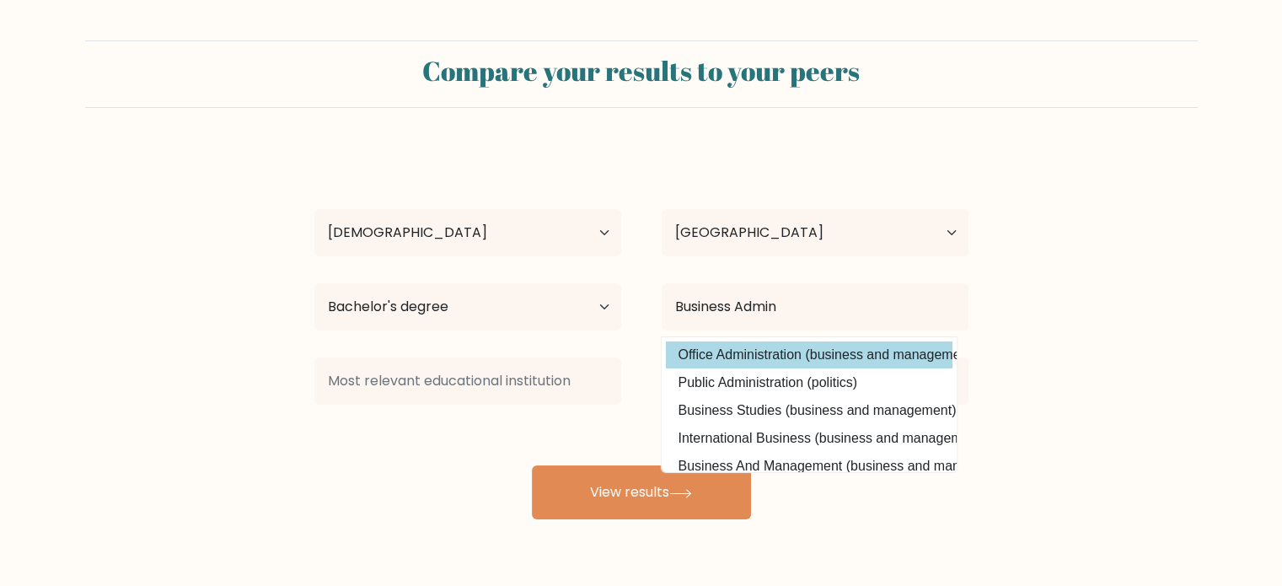
click at [797, 341] on div "Shahanna Amil Age Under 18 years old 18-24 years old 25-34 years old 35-44 year…" at bounding box center [641, 333] width 674 height 371
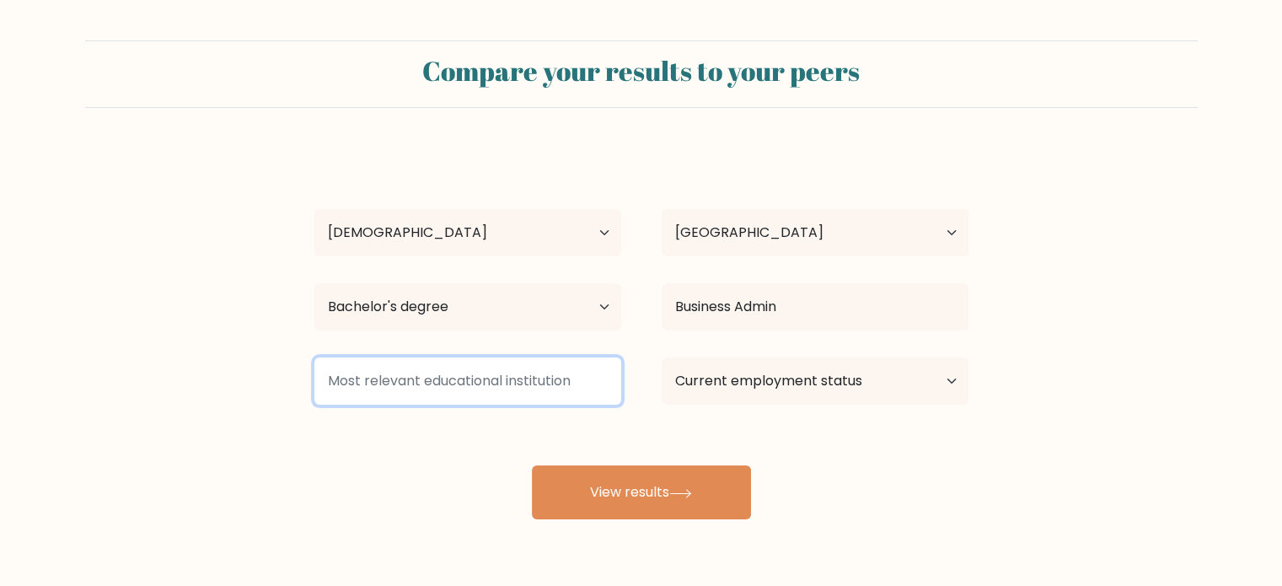
click at [560, 385] on input at bounding box center [467, 380] width 307 height 47
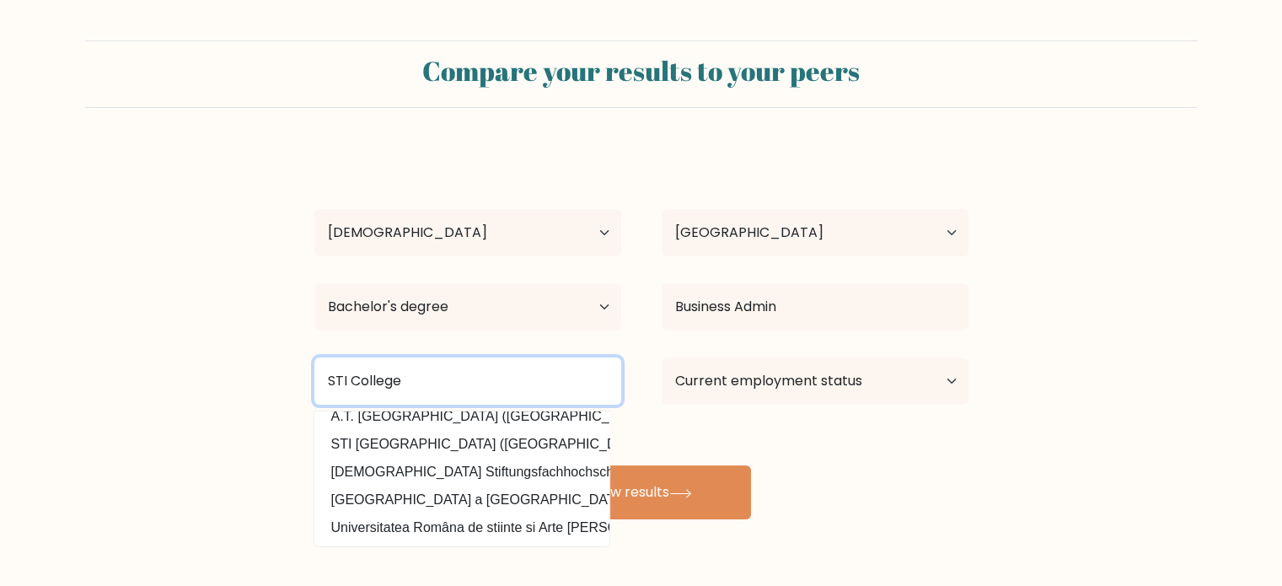
scroll to position [164, 0]
type input "STI College"
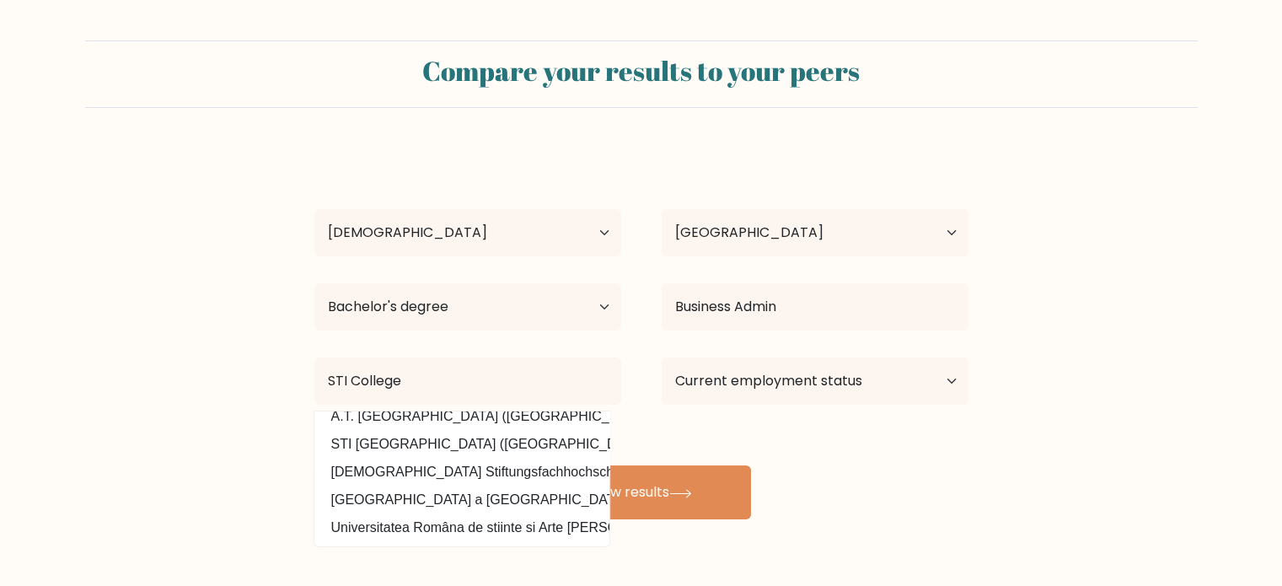
click at [507, 430] on div "Shahanna Amil Age Under 18 years old 18-24 years old 25-34 years old 35-44 year…" at bounding box center [641, 333] width 674 height 371
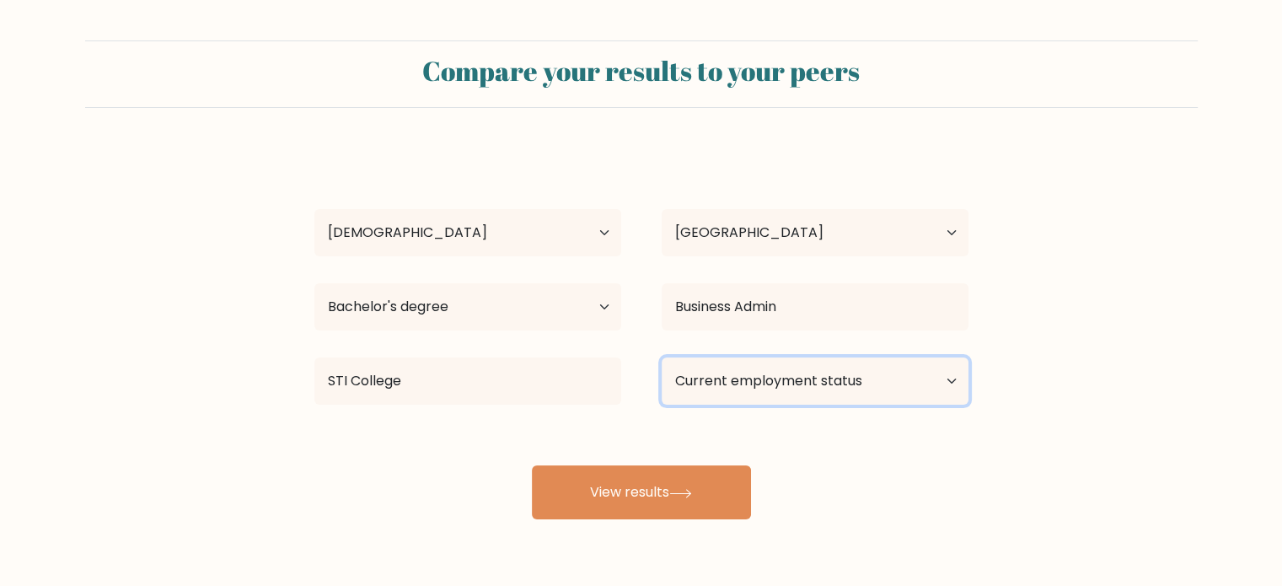
click at [755, 390] on select "Current employment status Employed Student Retired Other / prefer not to answer" at bounding box center [815, 380] width 307 height 47
select select "other"
click at [662, 357] on select "Current employment status Employed Student Retired Other / prefer not to answer" at bounding box center [815, 380] width 307 height 47
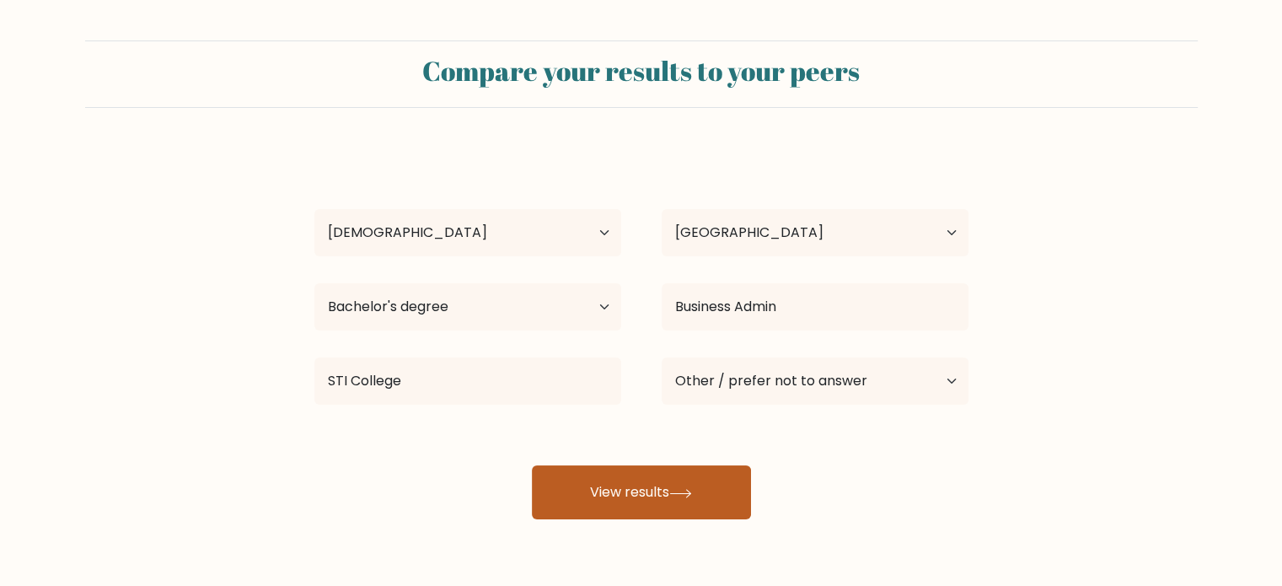
click at [693, 504] on button "View results" at bounding box center [641, 492] width 219 height 54
